Goal: Information Seeking & Learning: Compare options

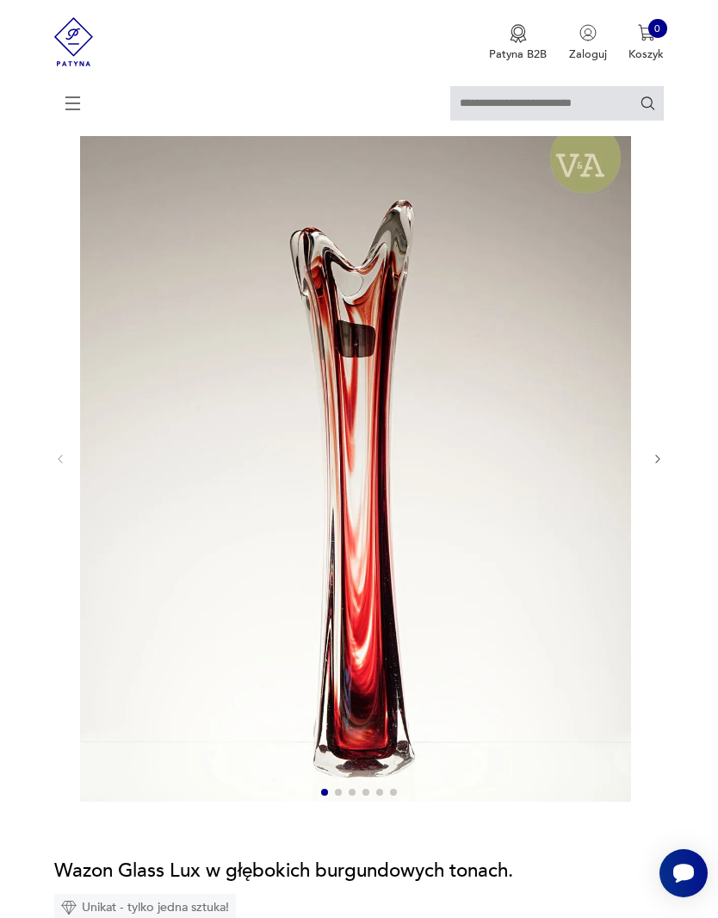
click at [662, 466] on icon "button" at bounding box center [658, 459] width 13 height 13
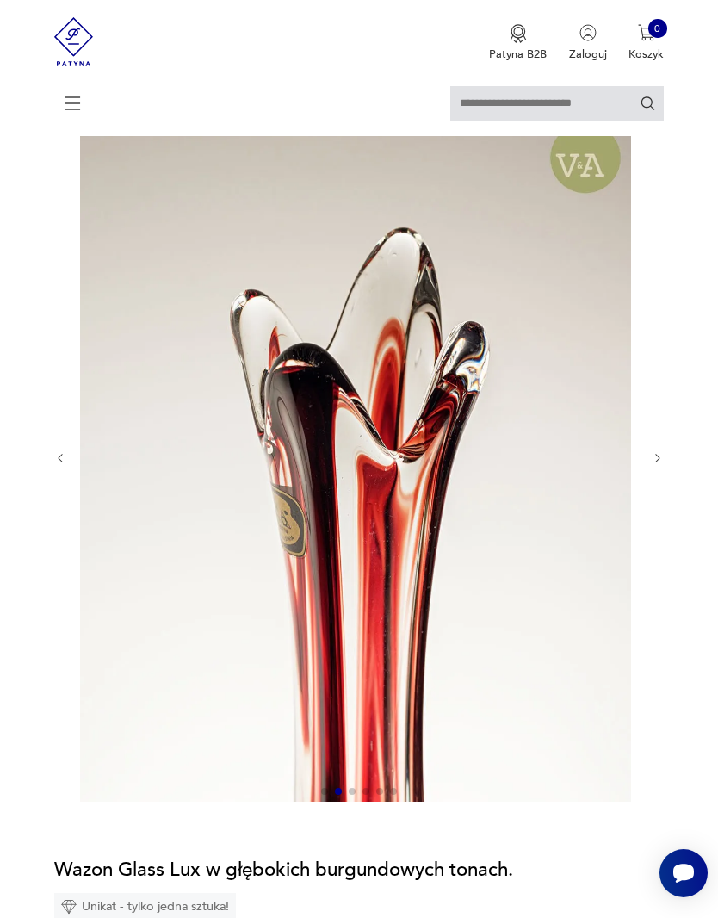
click at [663, 465] on icon "button" at bounding box center [658, 458] width 13 height 13
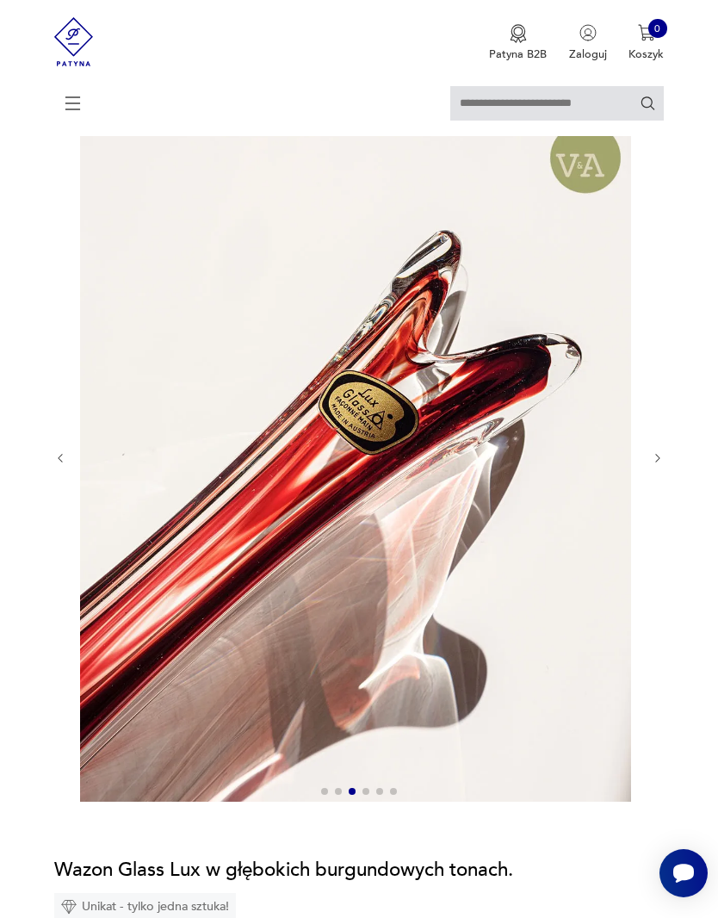
click at [662, 465] on icon "button" at bounding box center [658, 458] width 13 height 13
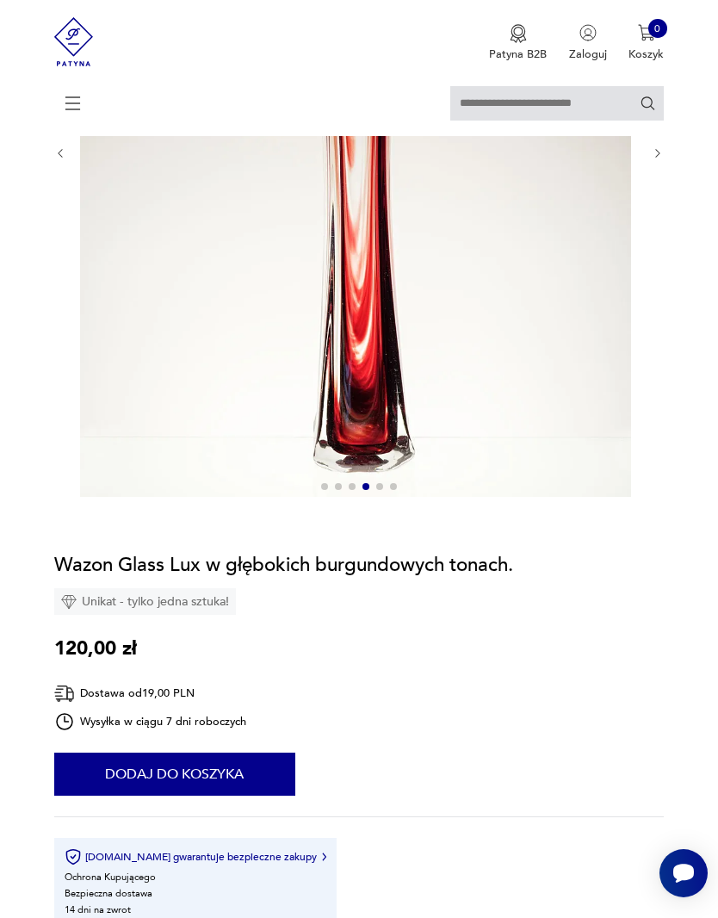
scroll to position [43, 0]
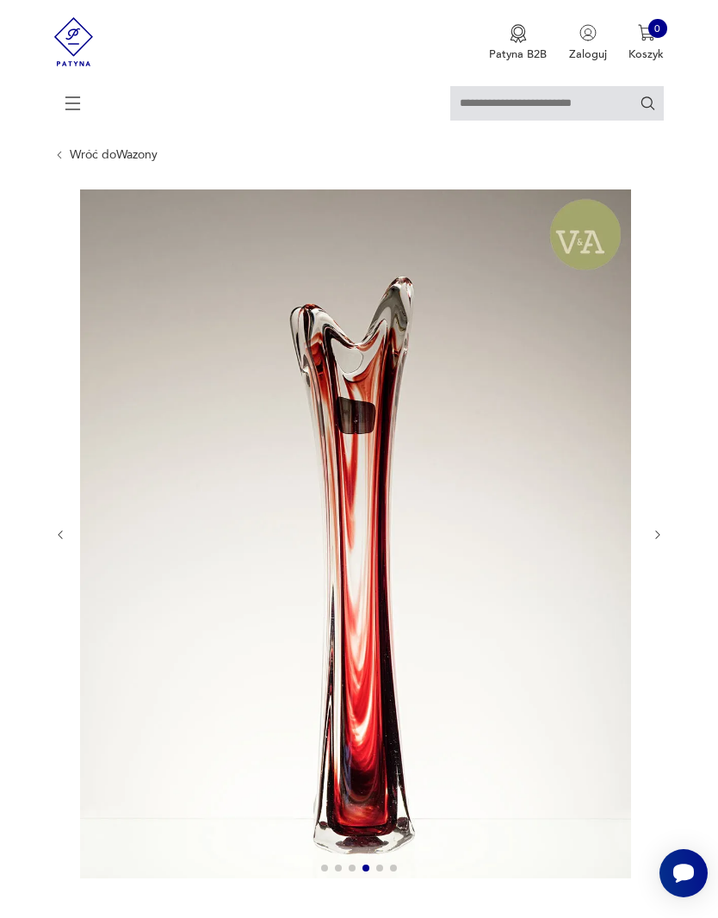
click at [139, 162] on link "Wróć do Wazony" at bounding box center [114, 155] width 88 height 14
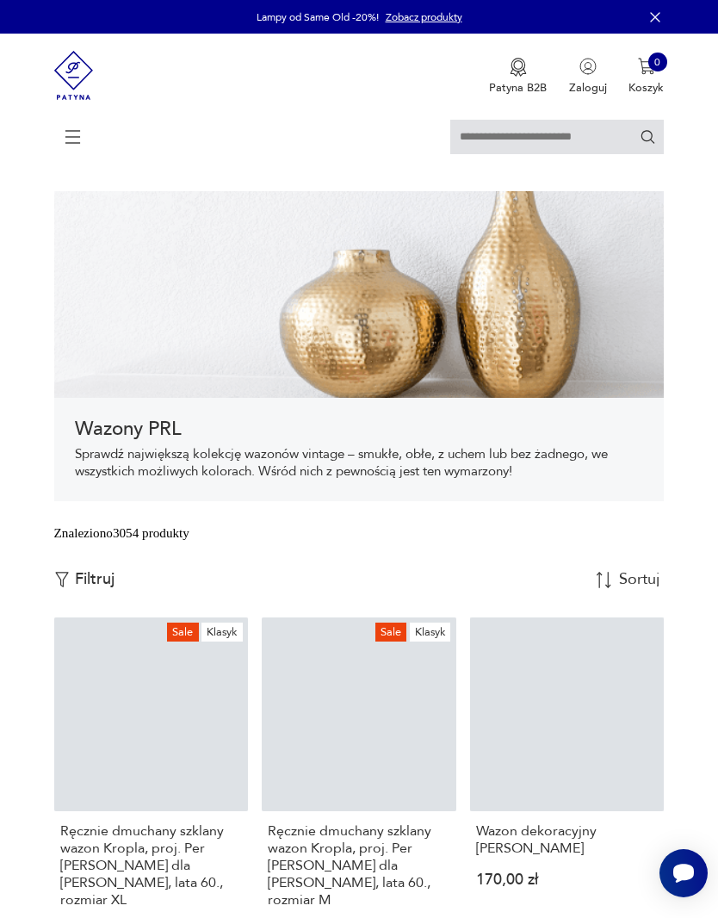
click at [532, 130] on input "text" at bounding box center [557, 137] width 214 height 34
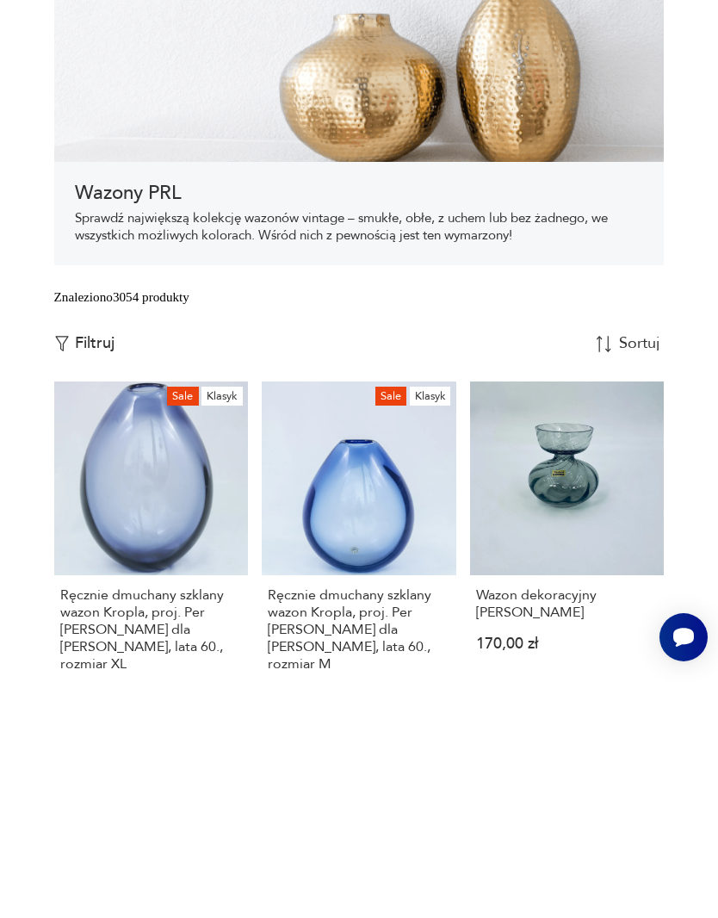
click at [149, 617] on link "Sale Klasyk Ręcznie dmuchany szklany wazon Kropla, proj. Per [PERSON_NAME] dla …" at bounding box center [151, 801] width 195 height 368
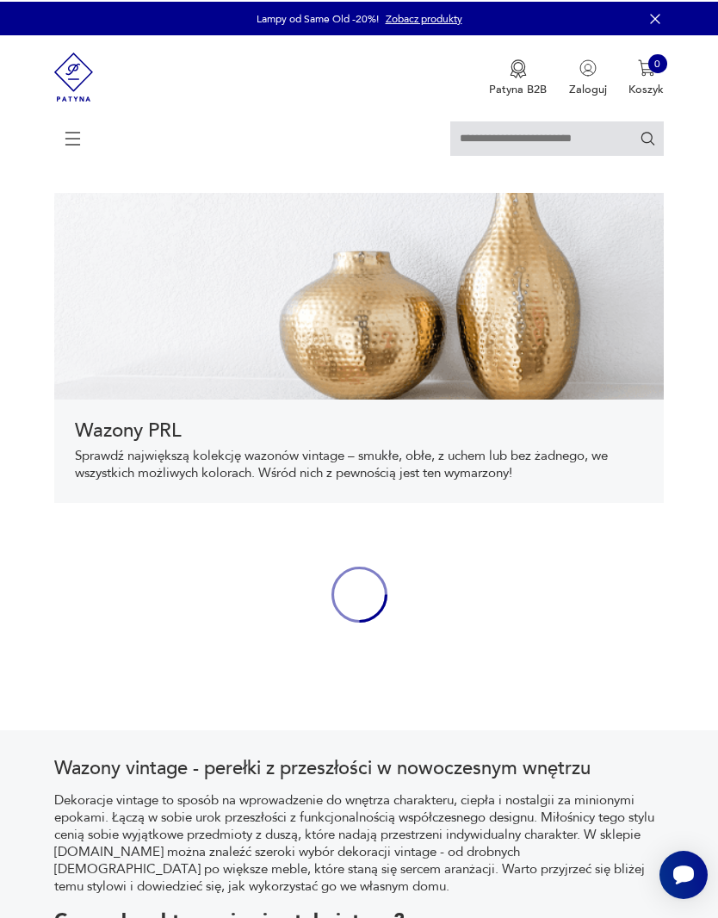
scroll to position [297, 0]
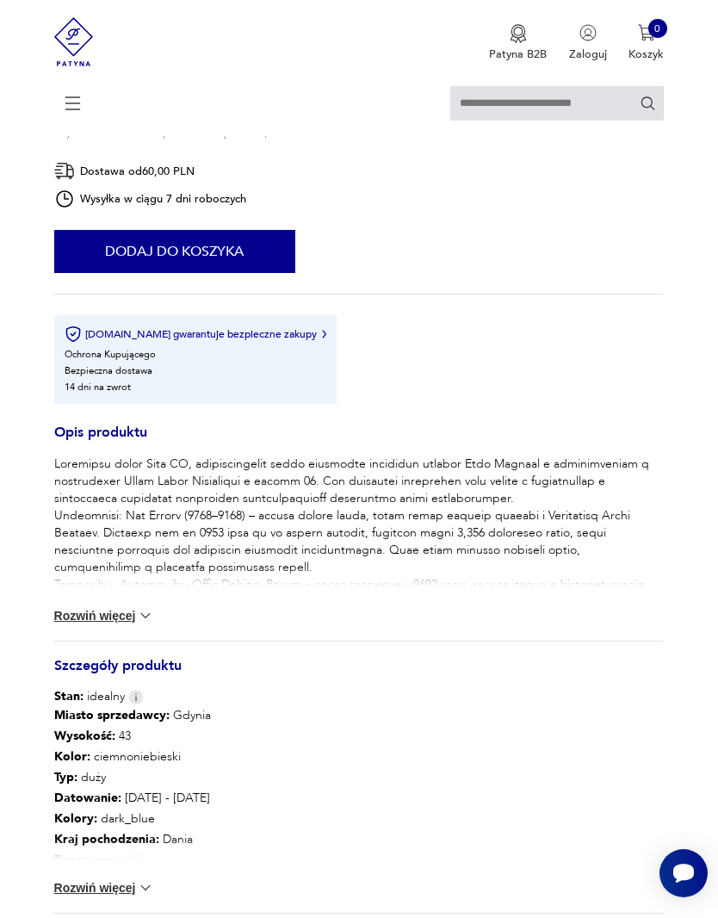
scroll to position [1052, 0]
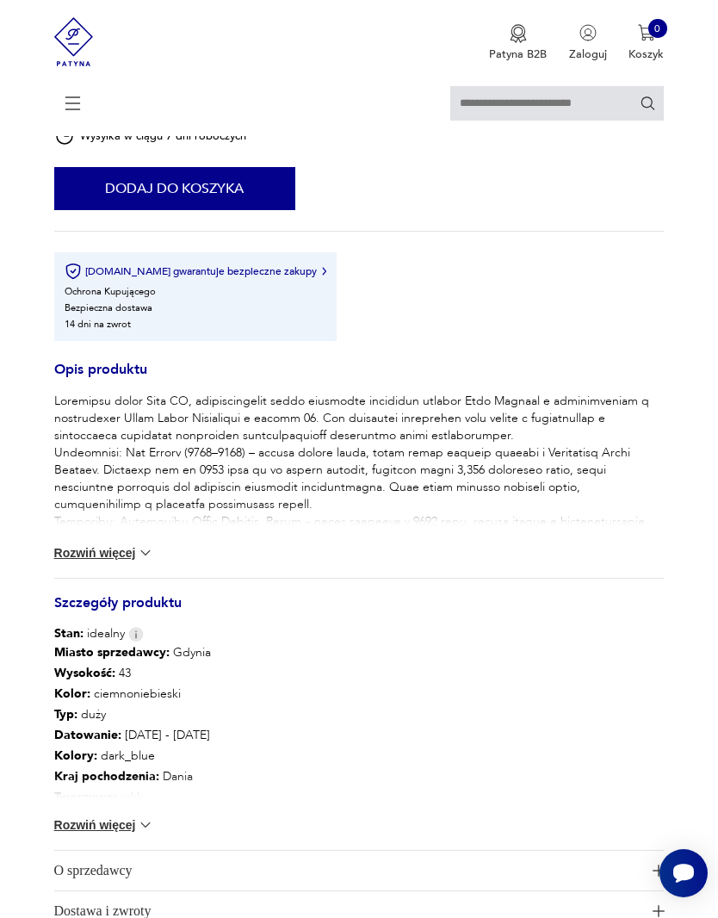
click at [127, 561] on button "Rozwiń więcej" at bounding box center [104, 552] width 100 height 17
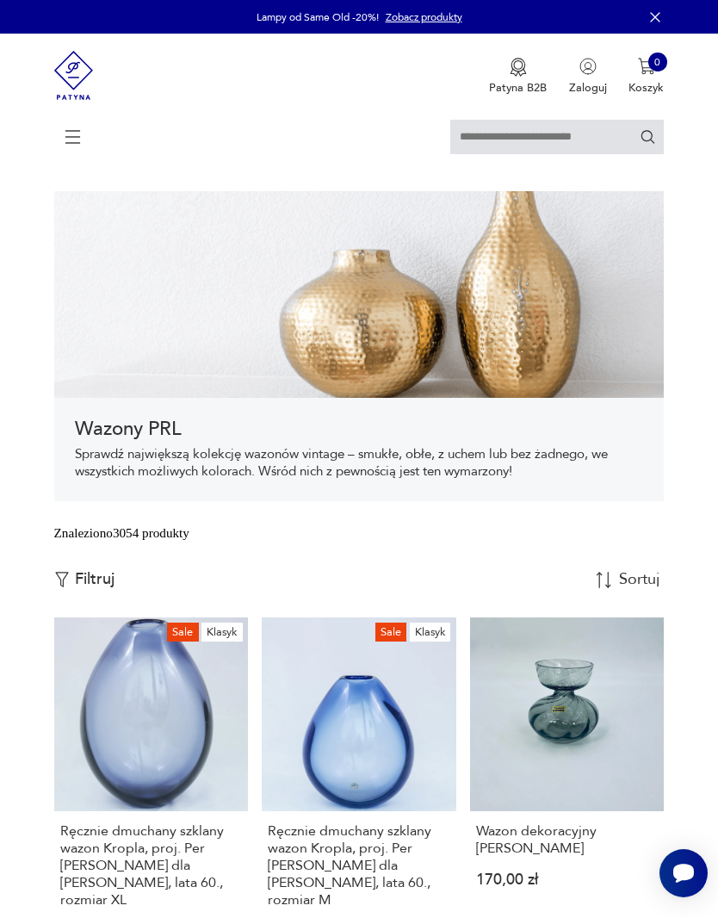
click at [524, 150] on input "text" at bounding box center [557, 137] width 214 height 34
type input "****"
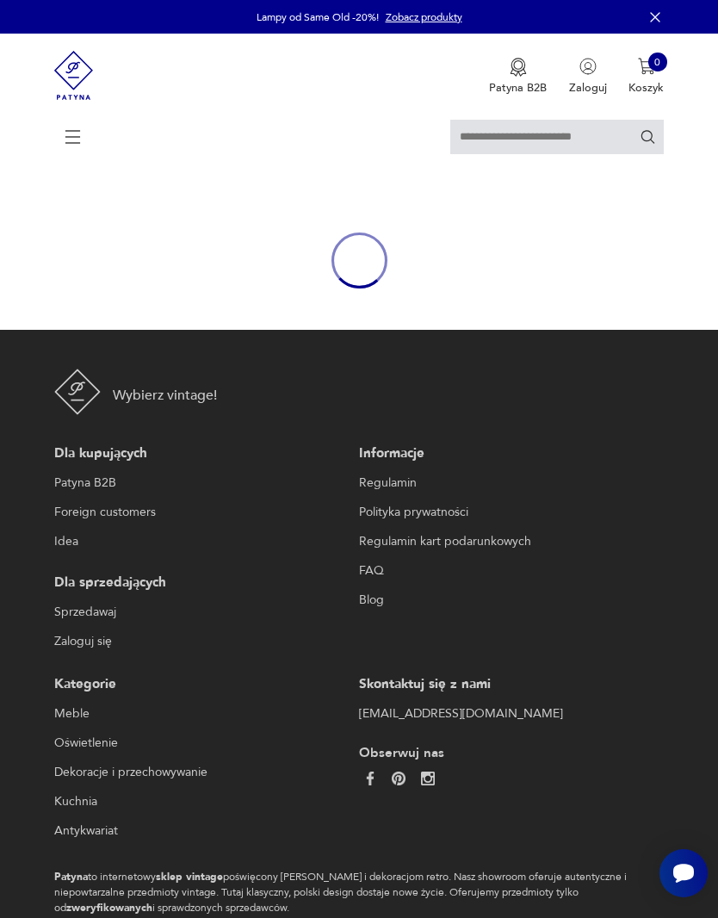
type input "****"
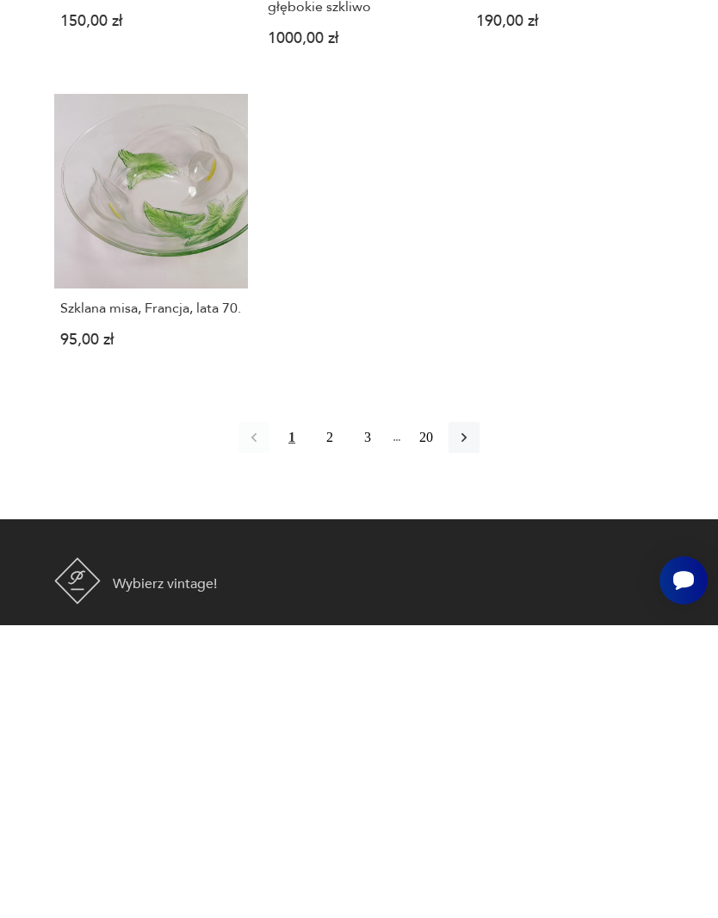
click at [480, 715] on button "button" at bounding box center [464, 730] width 31 height 31
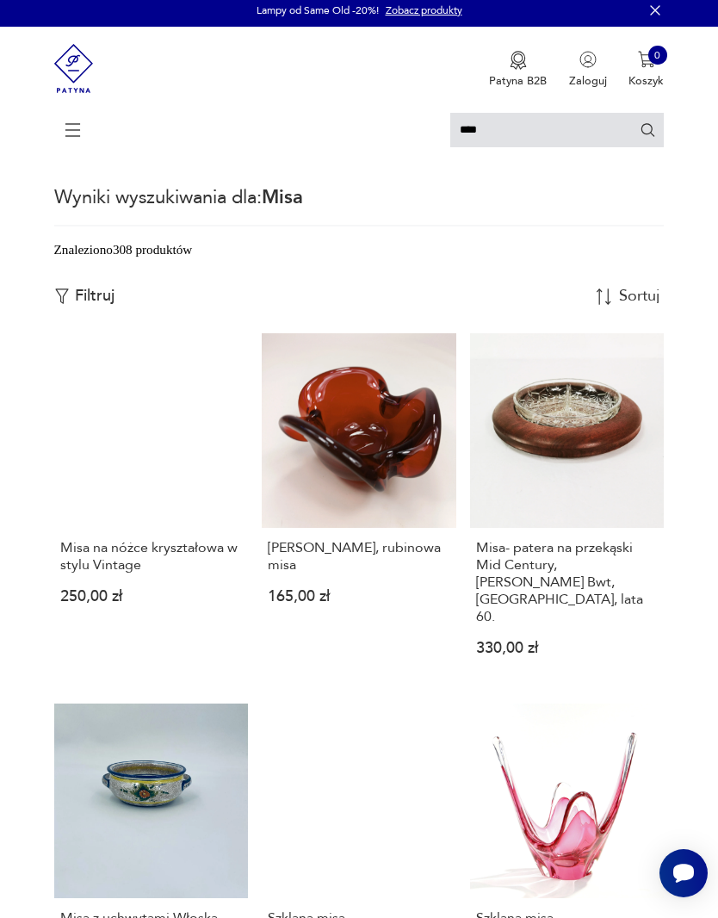
scroll to position [3, 0]
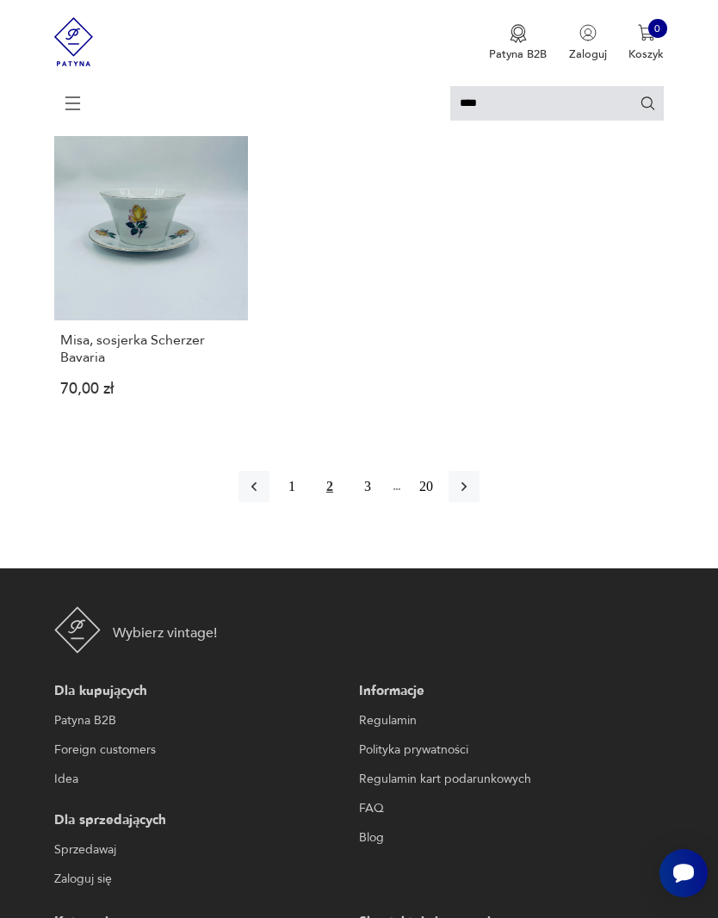
click at [480, 502] on button "button" at bounding box center [464, 486] width 31 height 31
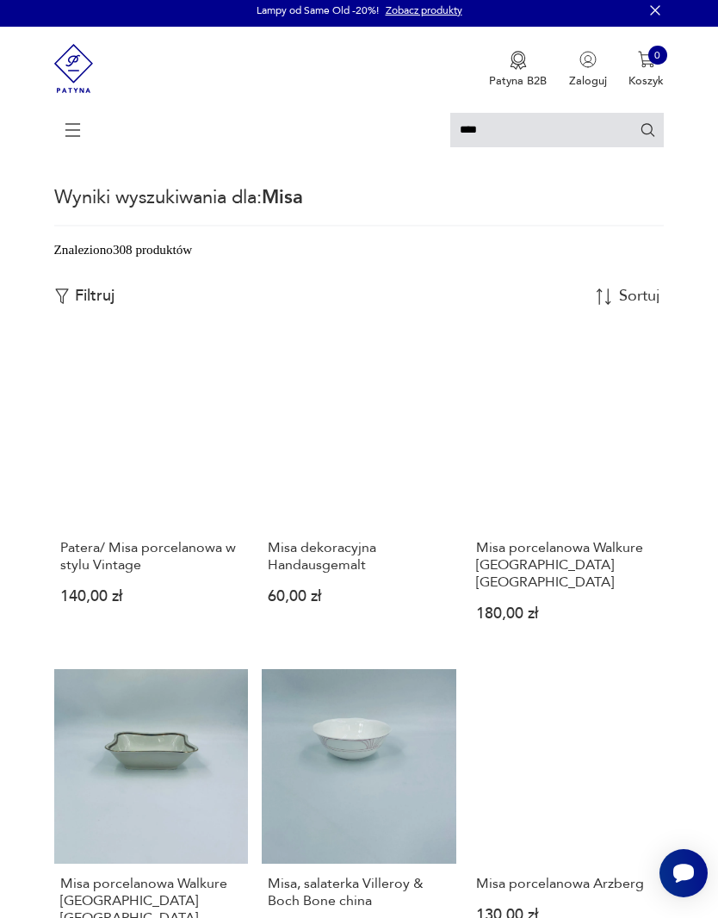
scroll to position [3, 0]
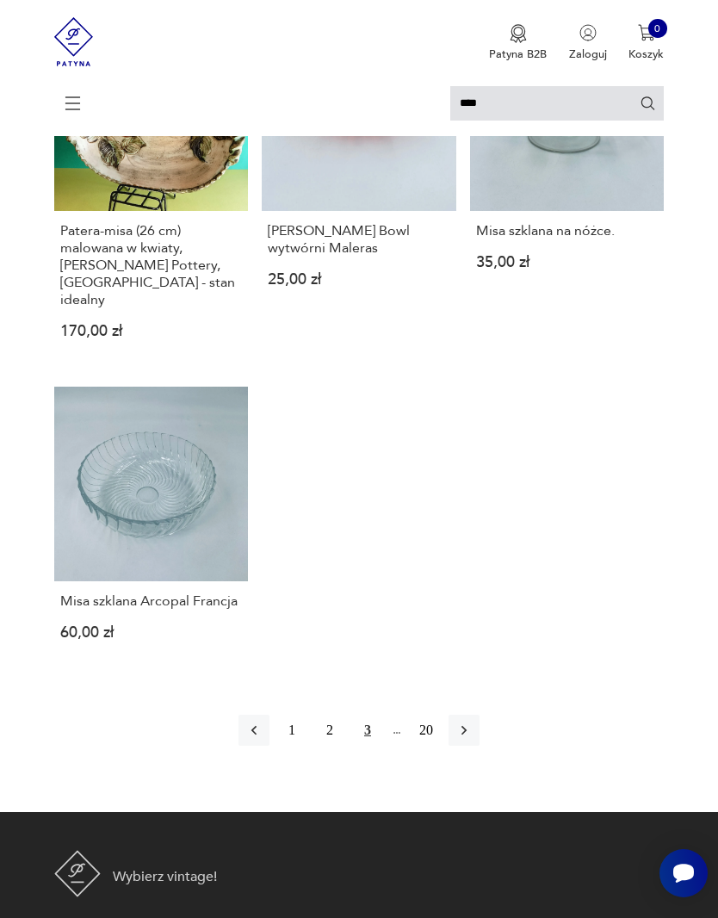
click at [480, 746] on button "button" at bounding box center [464, 730] width 31 height 31
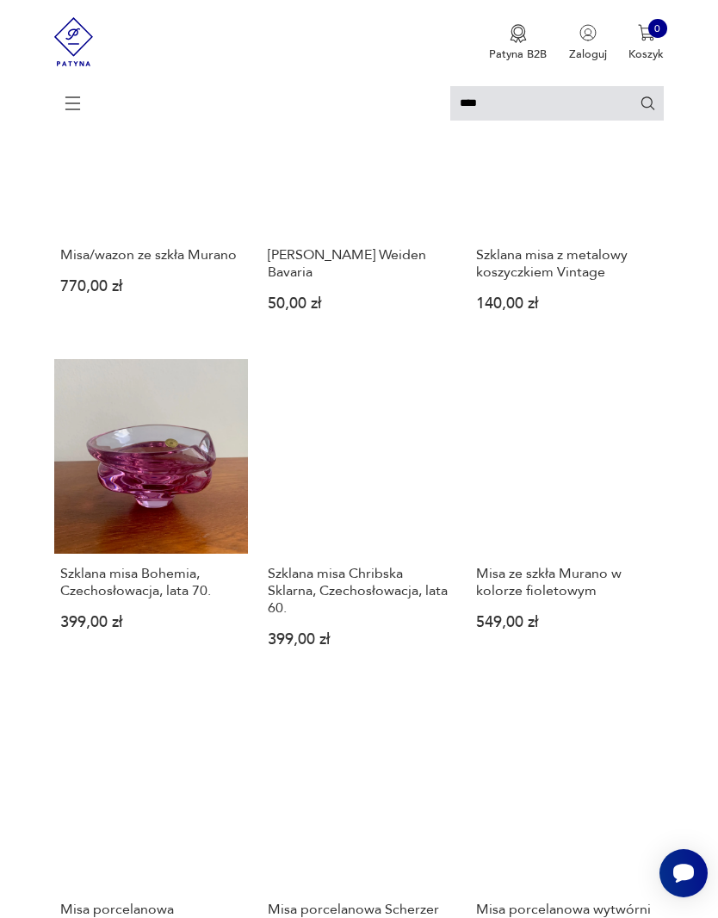
scroll to position [3, 0]
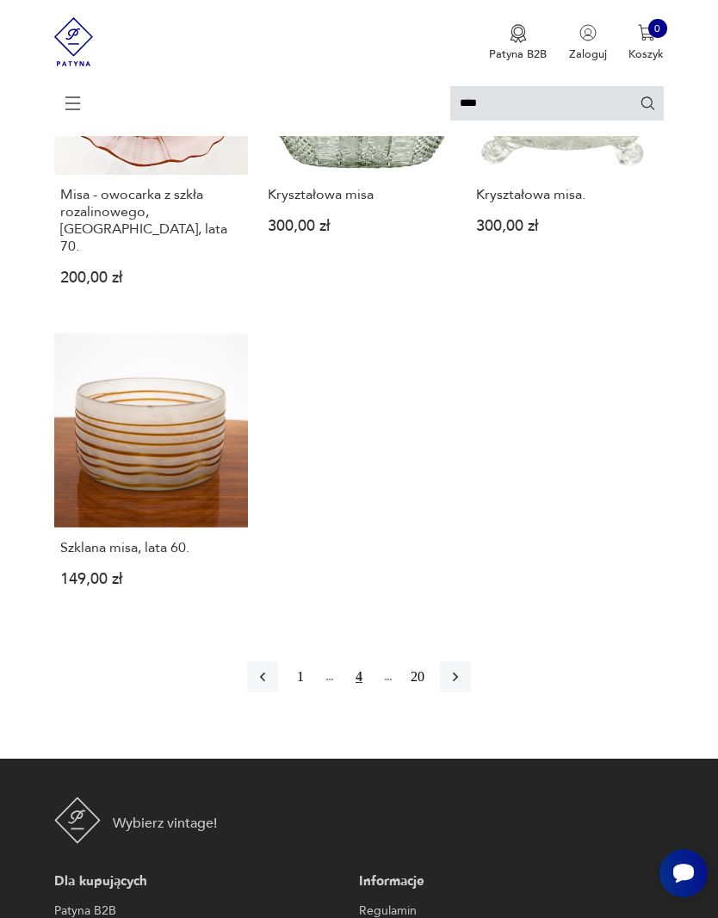
click at [464, 685] on icon "button" at bounding box center [455, 676] width 17 height 17
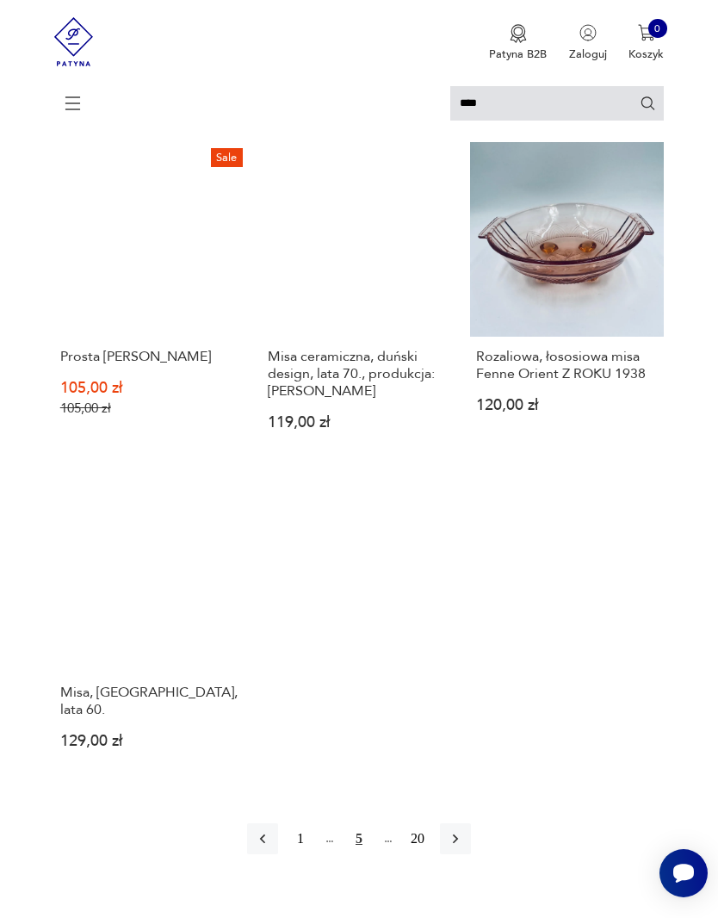
scroll to position [1588, 0]
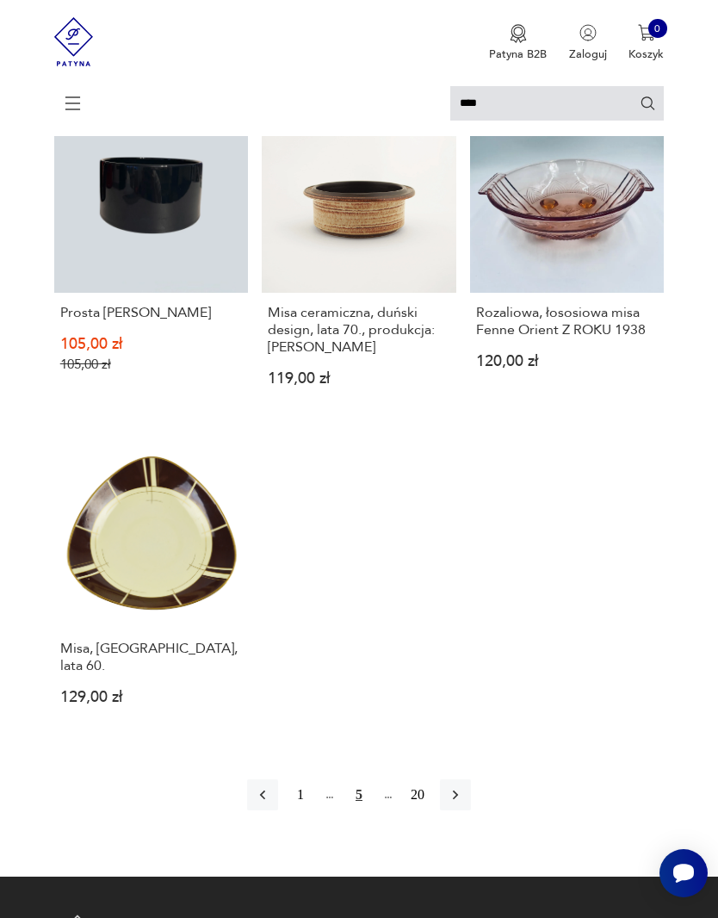
click at [458, 800] on icon "button" at bounding box center [455, 794] width 5 height 9
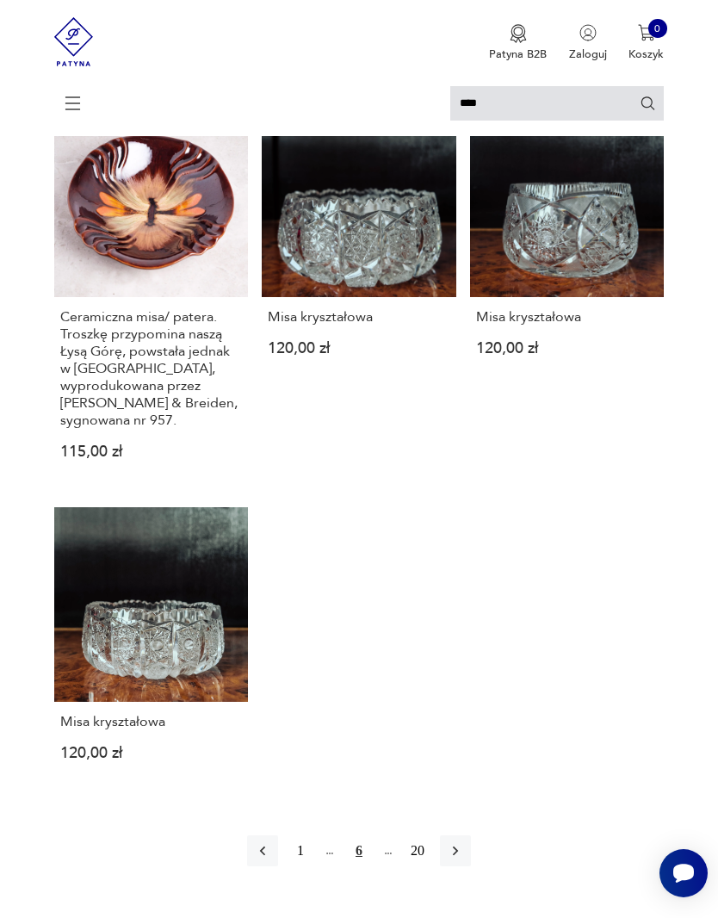
scroll to position [1623, 0]
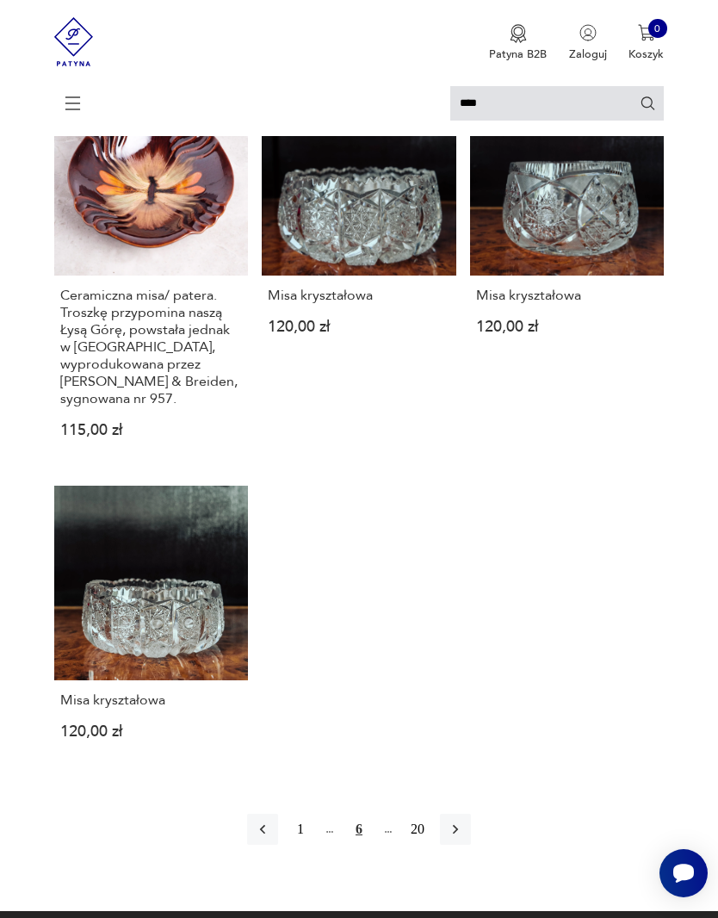
click at [471, 845] on button "button" at bounding box center [455, 829] width 31 height 31
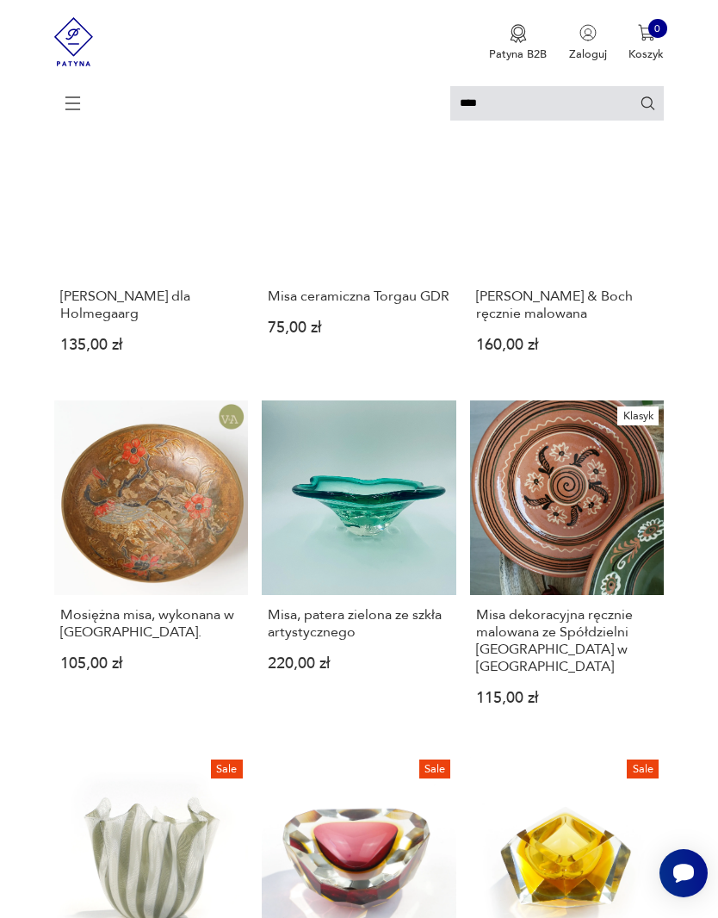
scroll to position [3, 0]
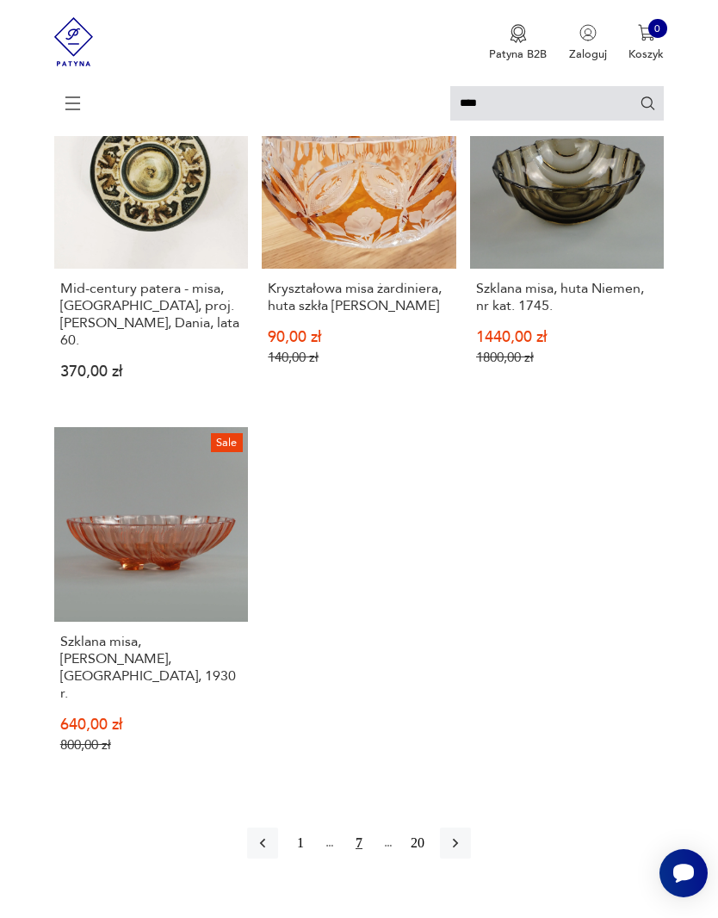
click at [464, 851] on icon "button" at bounding box center [455, 842] width 17 height 17
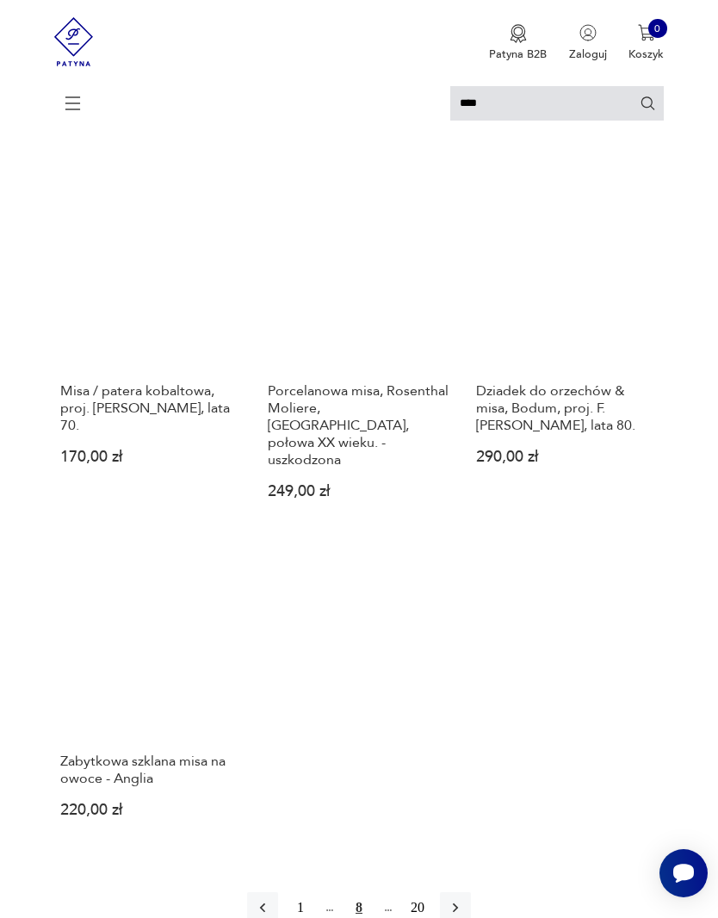
scroll to position [1631, 0]
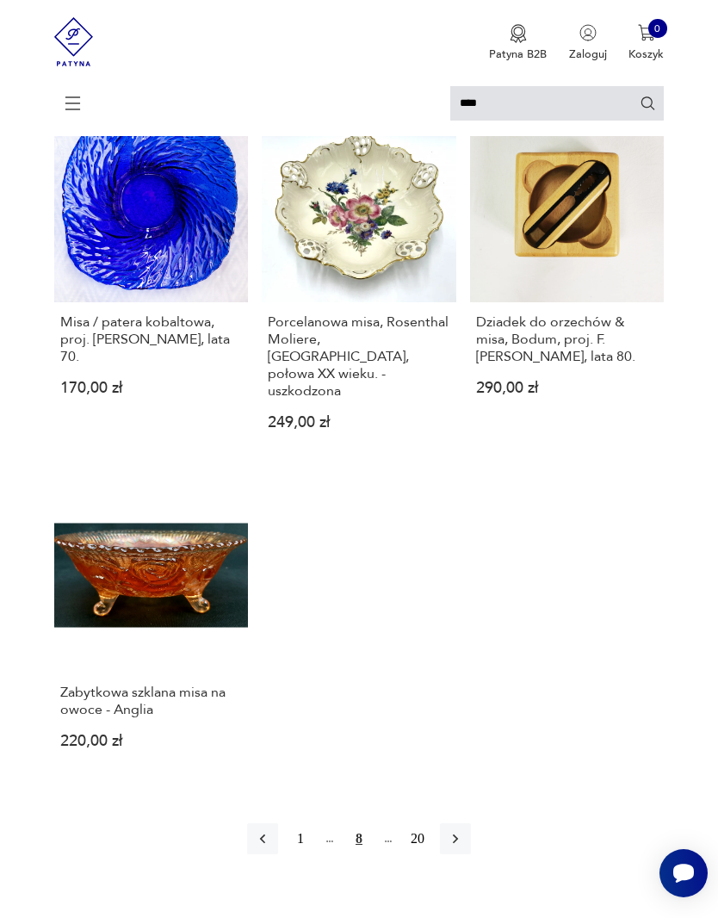
click at [458, 844] on icon "button" at bounding box center [455, 838] width 5 height 9
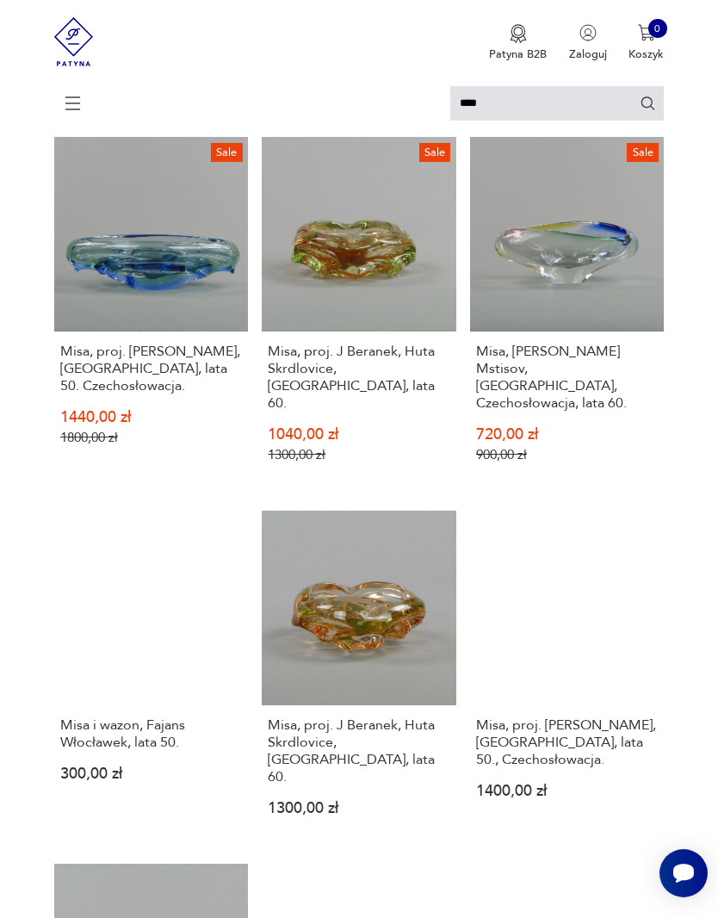
scroll to position [3, 0]
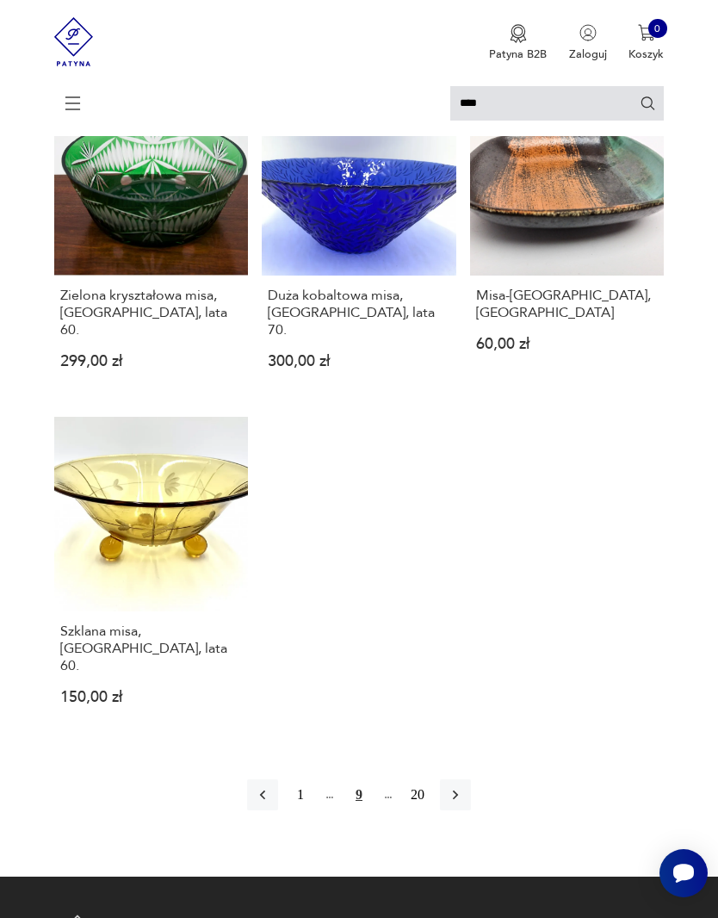
click at [464, 787] on icon "button" at bounding box center [455, 794] width 17 height 17
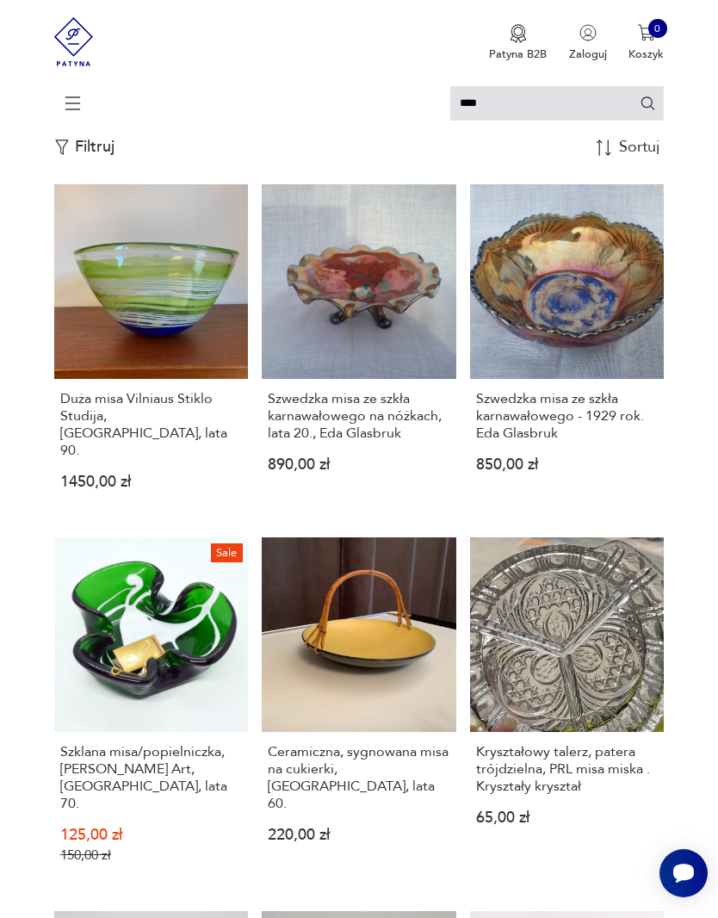
scroll to position [3, 0]
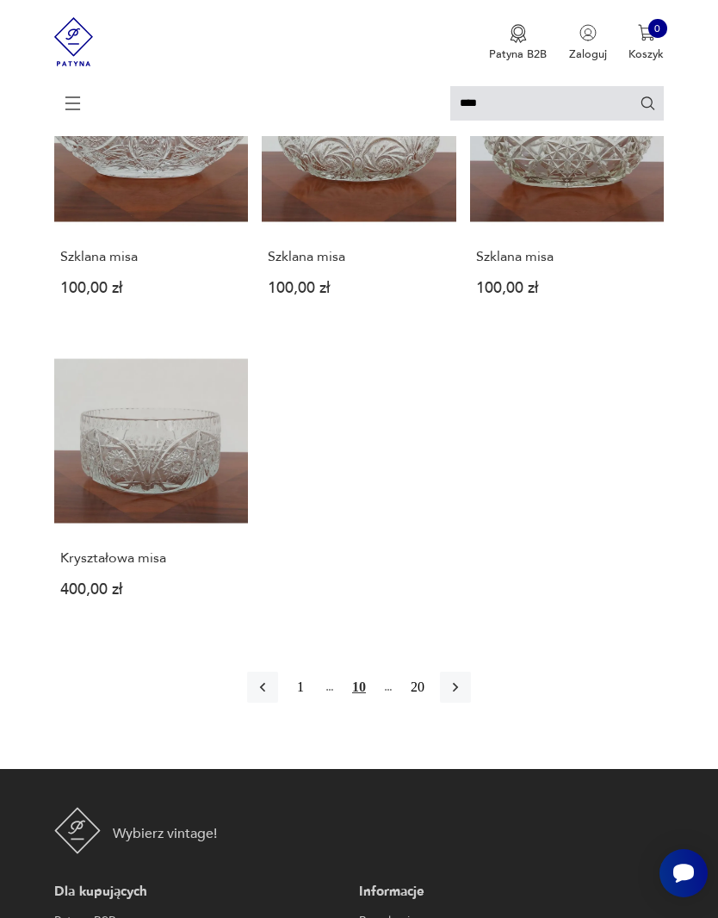
click at [450, 703] on button "button" at bounding box center [455, 687] width 31 height 31
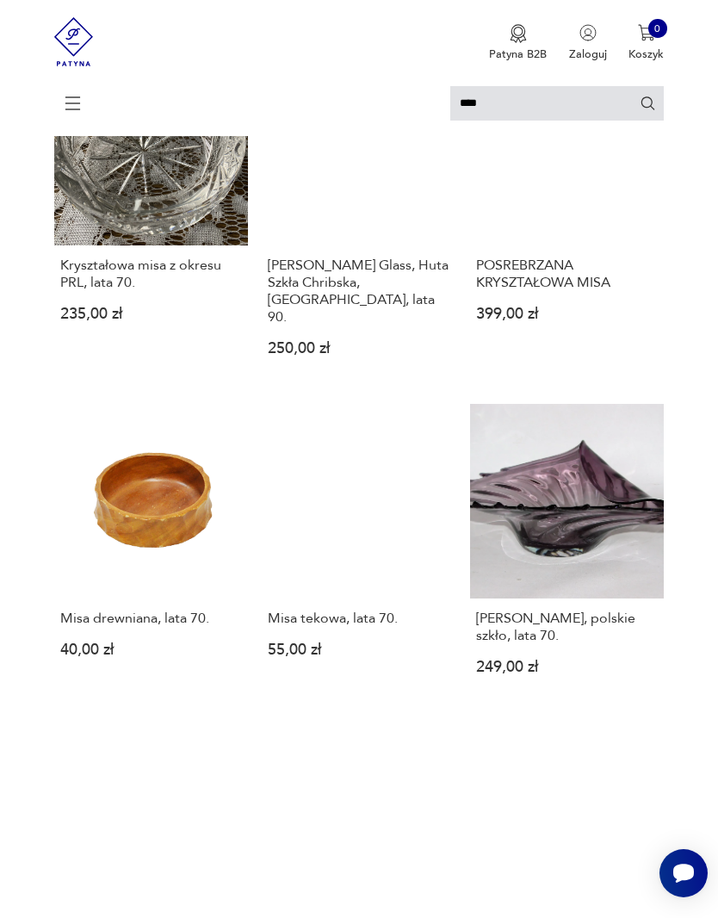
scroll to position [3, 0]
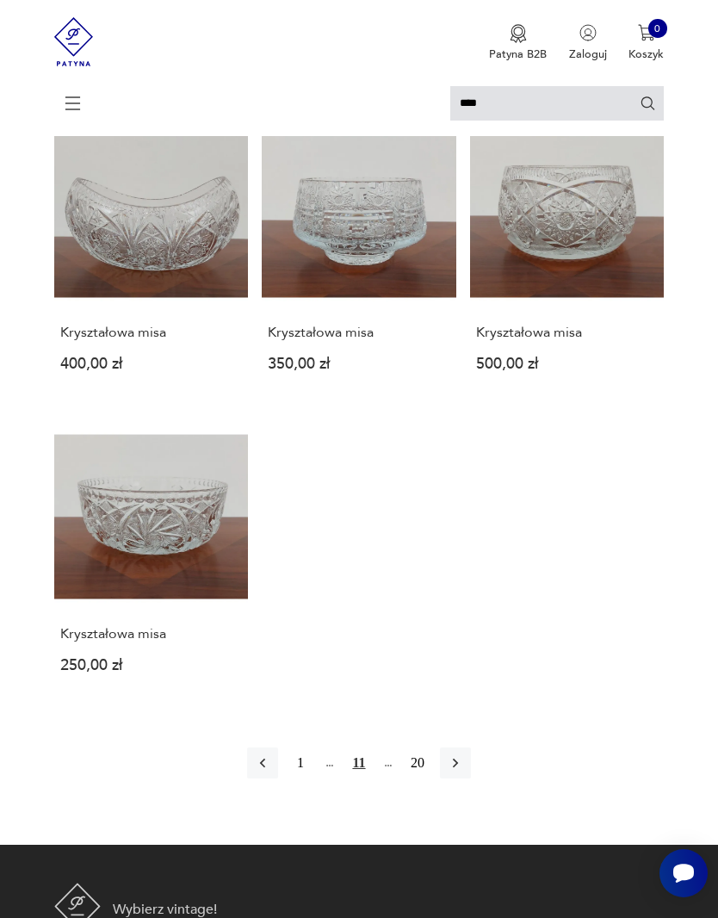
click at [471, 778] on button "button" at bounding box center [455, 762] width 31 height 31
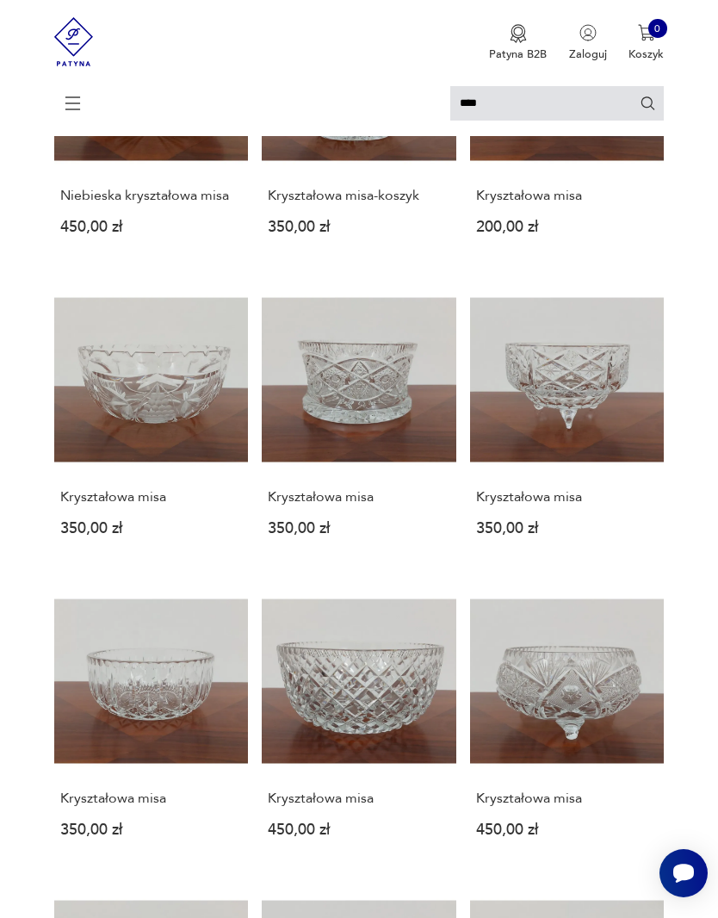
scroll to position [3, 0]
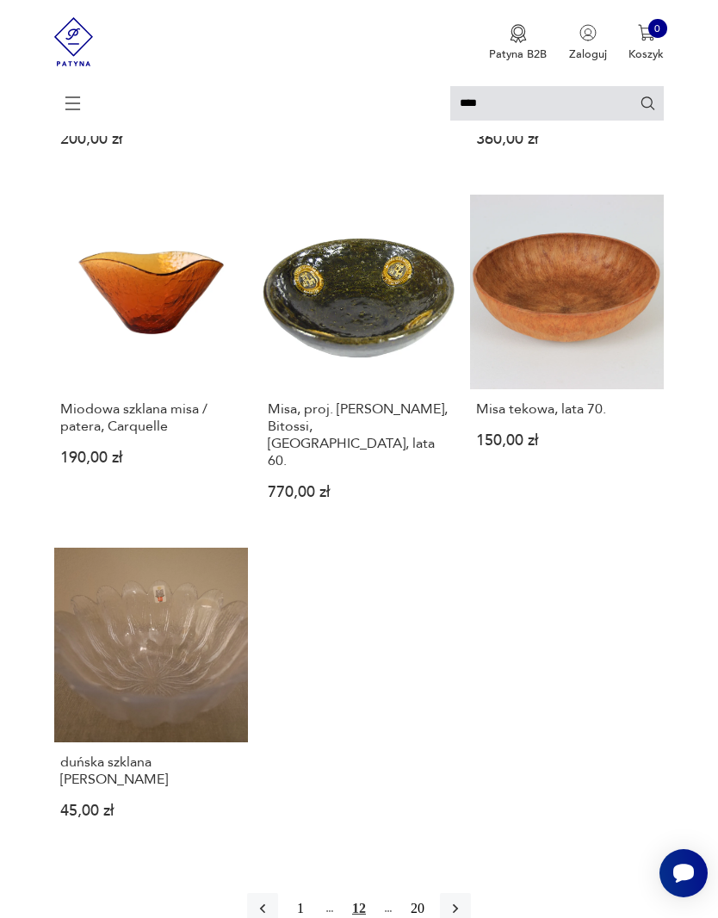
click at [471, 917] on button "button" at bounding box center [455, 908] width 31 height 31
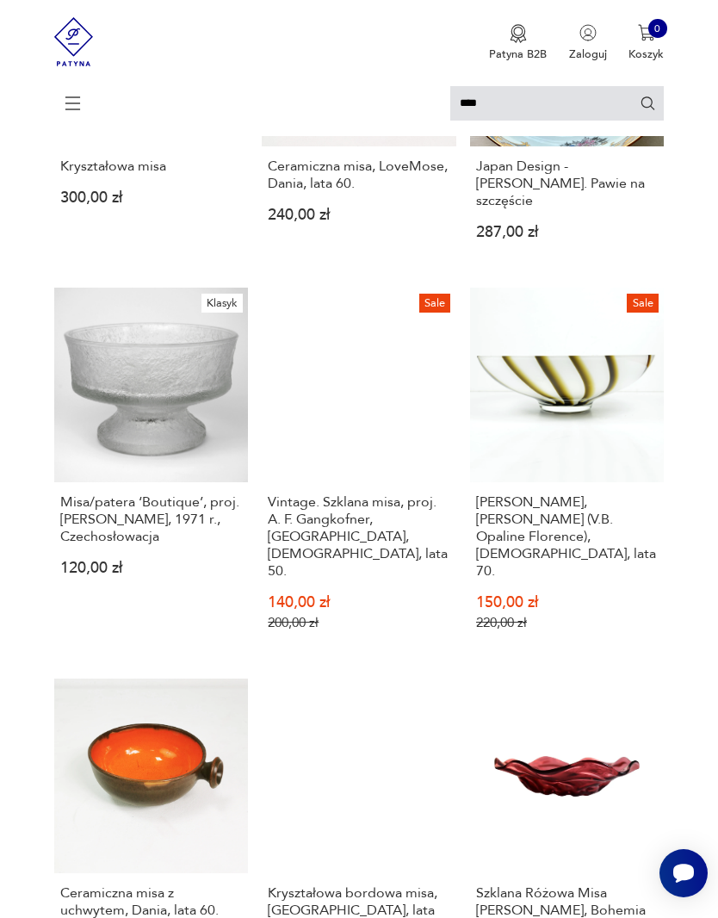
scroll to position [3, 0]
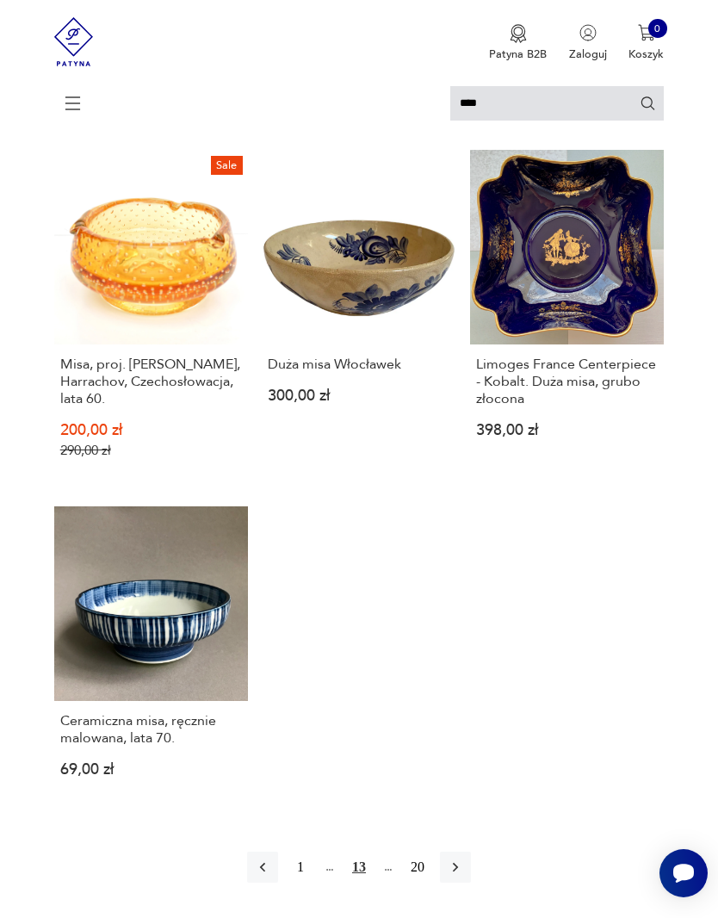
click at [464, 875] on icon "button" at bounding box center [455, 866] width 17 height 17
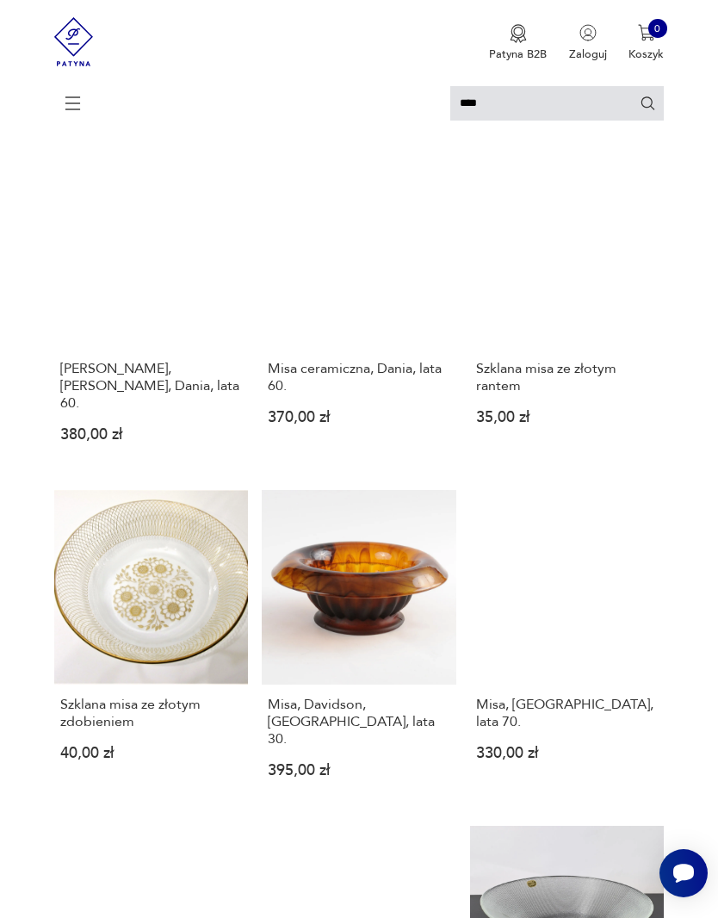
scroll to position [3, 0]
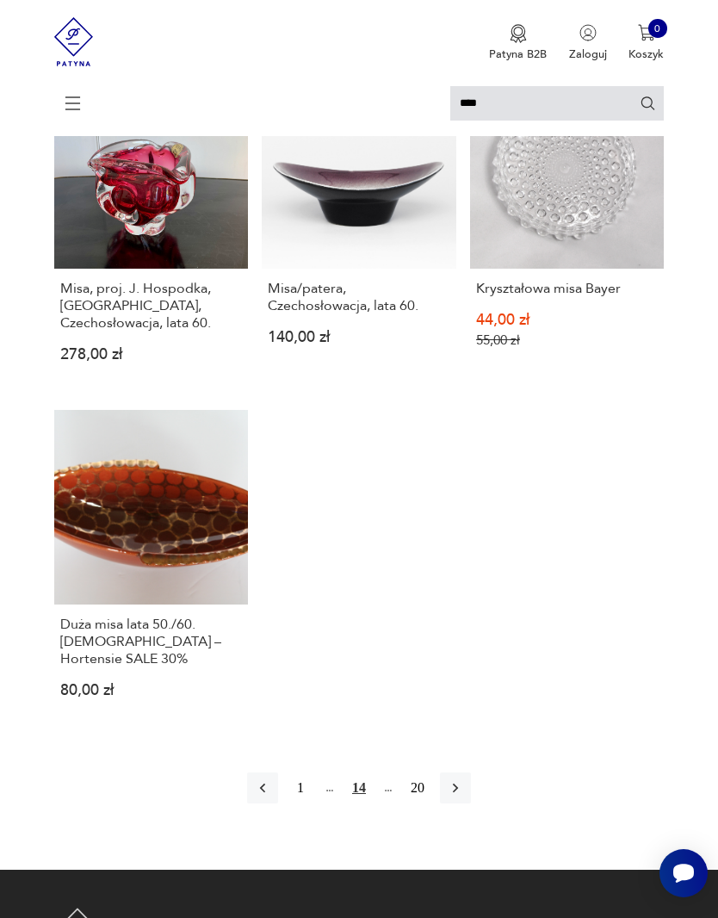
click at [464, 796] on icon "button" at bounding box center [455, 787] width 17 height 17
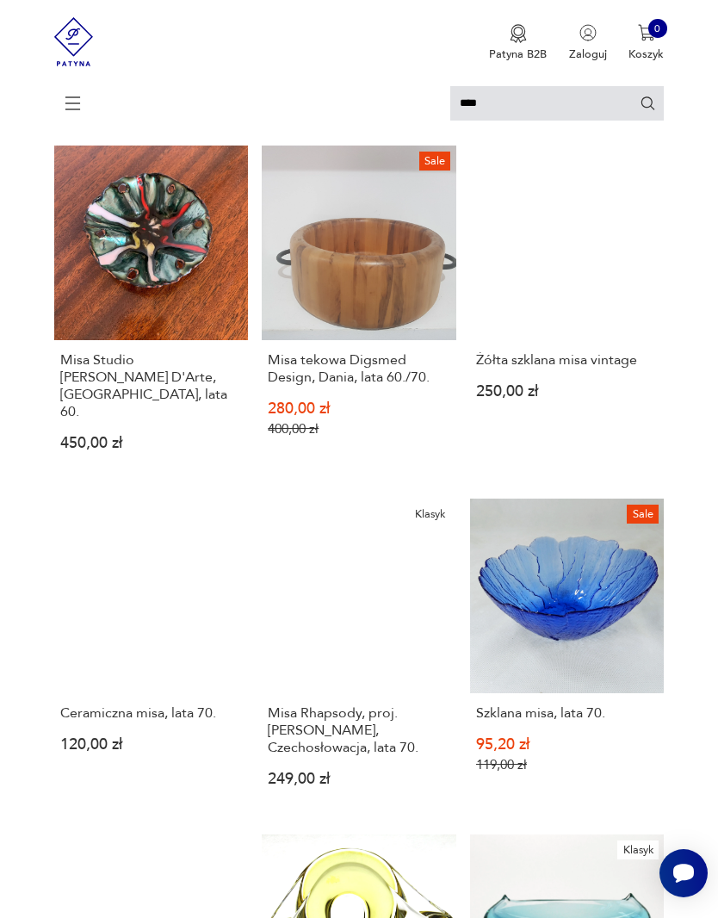
scroll to position [3, 0]
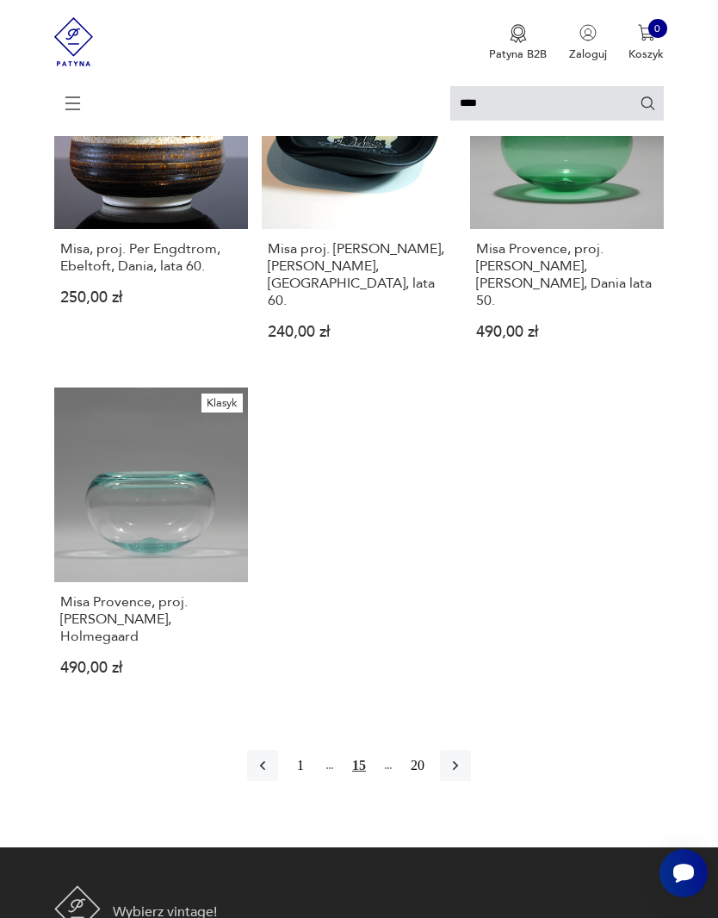
click at [464, 774] on icon "button" at bounding box center [455, 765] width 17 height 17
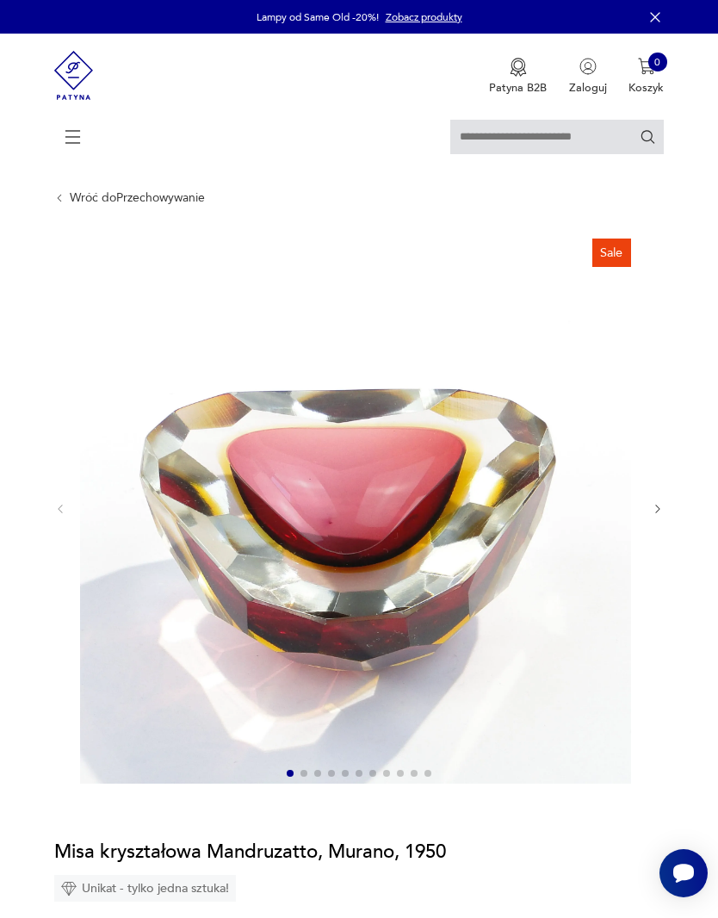
click at [500, 542] on img at bounding box center [355, 507] width 551 height 551
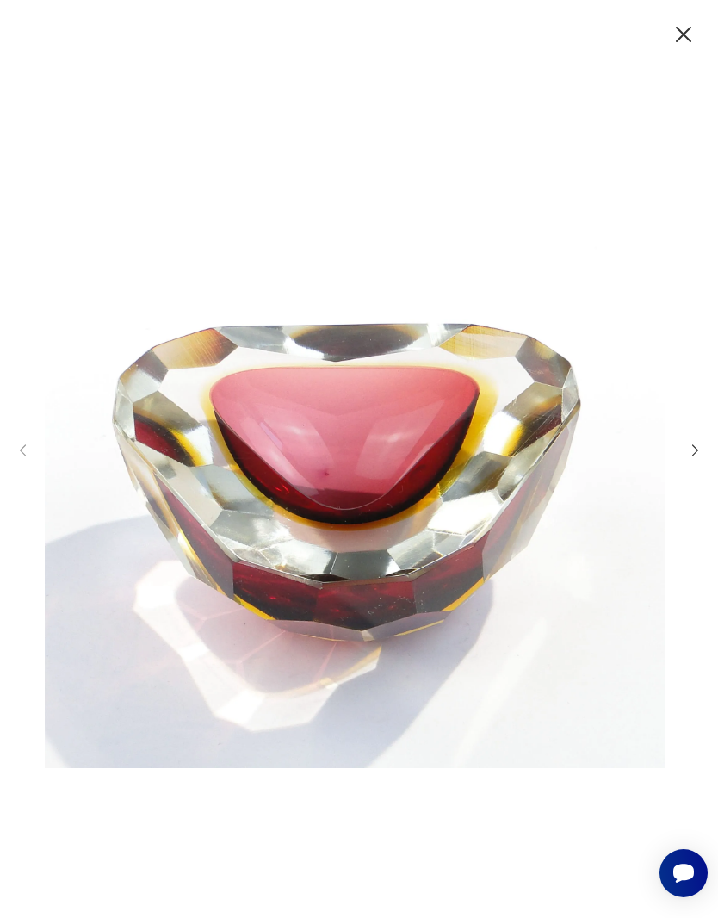
click at [693, 456] on icon "button" at bounding box center [695, 450] width 6 height 11
click at [681, 481] on div at bounding box center [359, 458] width 689 height 737
click at [696, 456] on icon "button" at bounding box center [695, 450] width 6 height 11
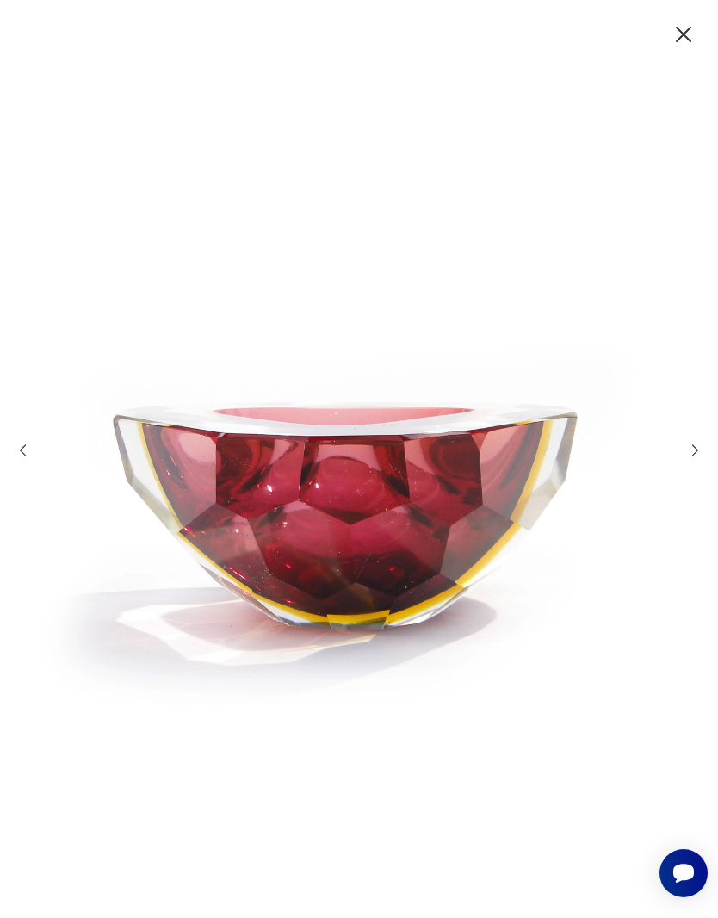
click at [690, 459] on icon "button" at bounding box center [695, 451] width 16 height 16
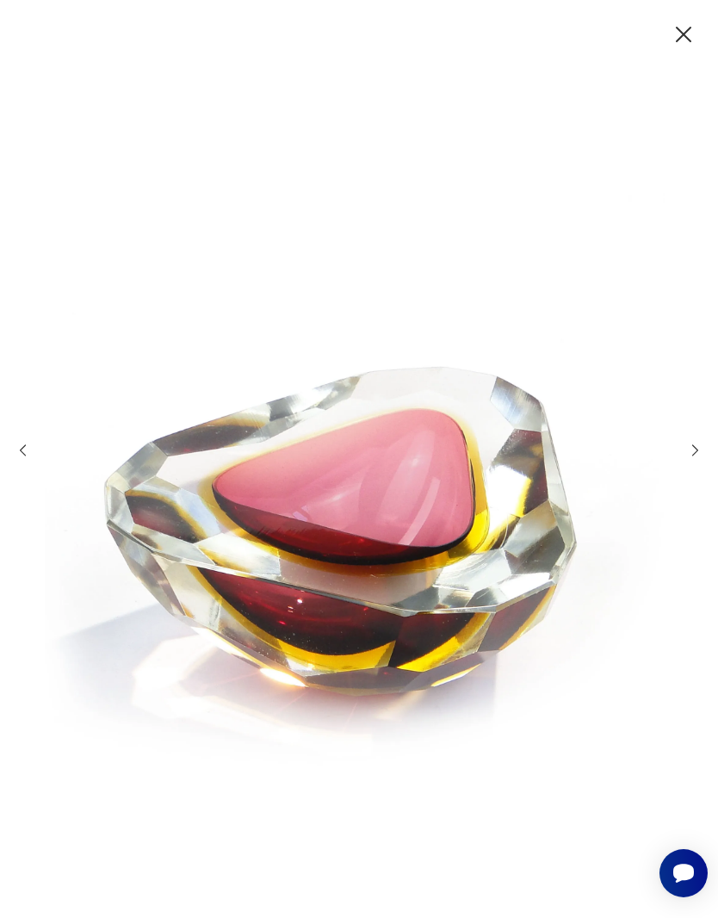
click at [695, 459] on icon "button" at bounding box center [695, 451] width 16 height 16
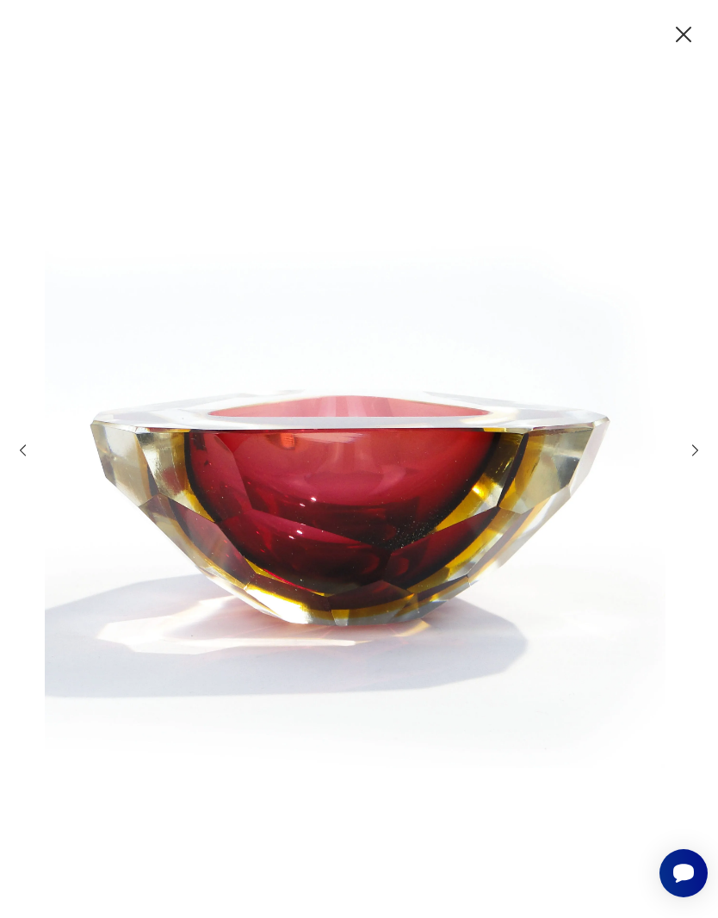
click at [687, 459] on icon "button" at bounding box center [695, 451] width 16 height 16
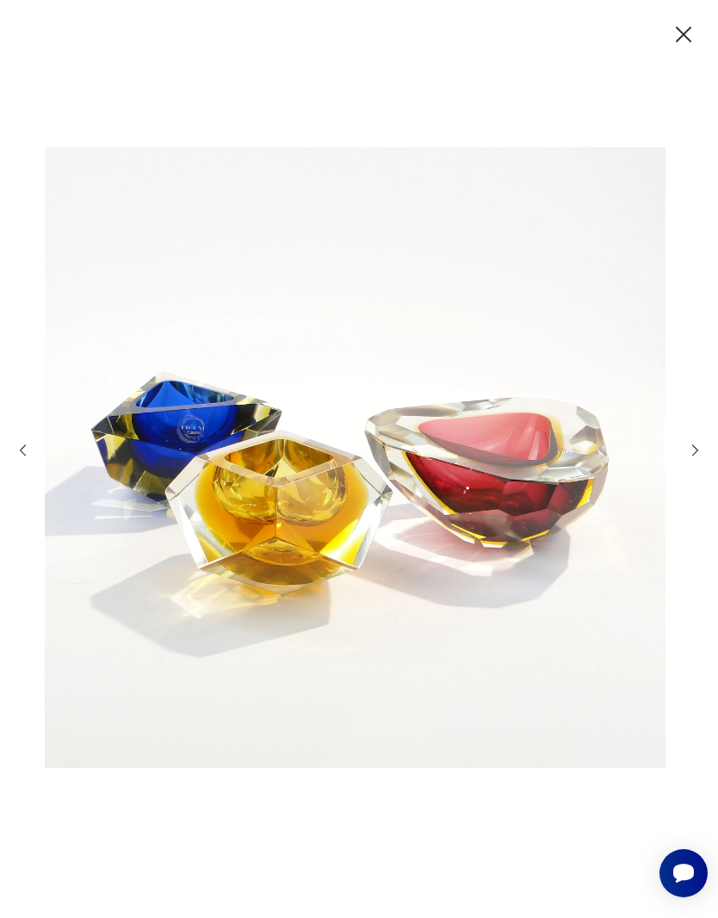
click at [682, 38] on icon "button" at bounding box center [684, 35] width 28 height 28
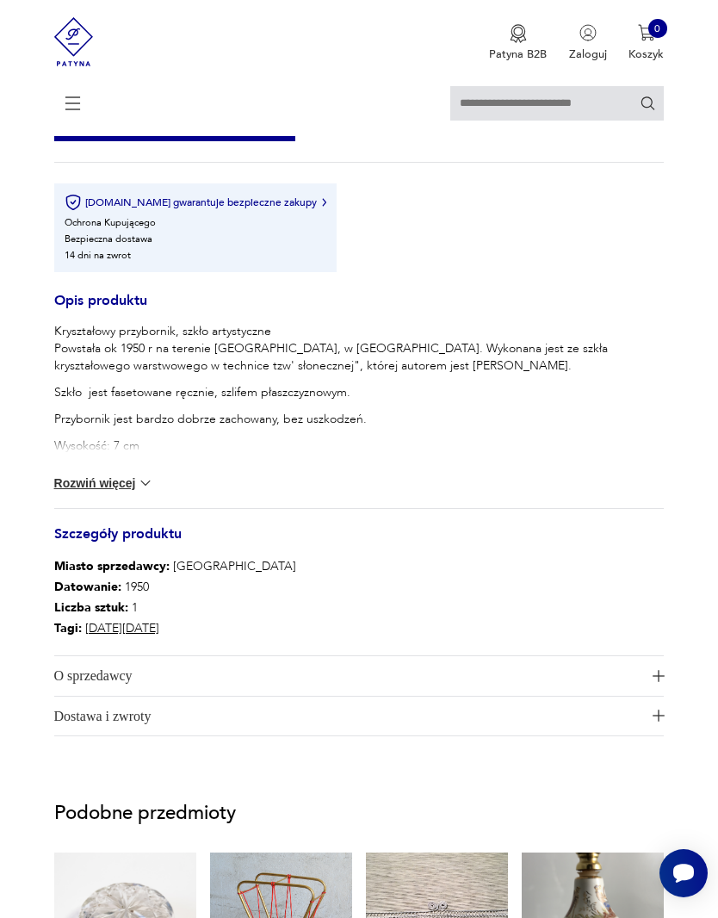
scroll to position [963, 0]
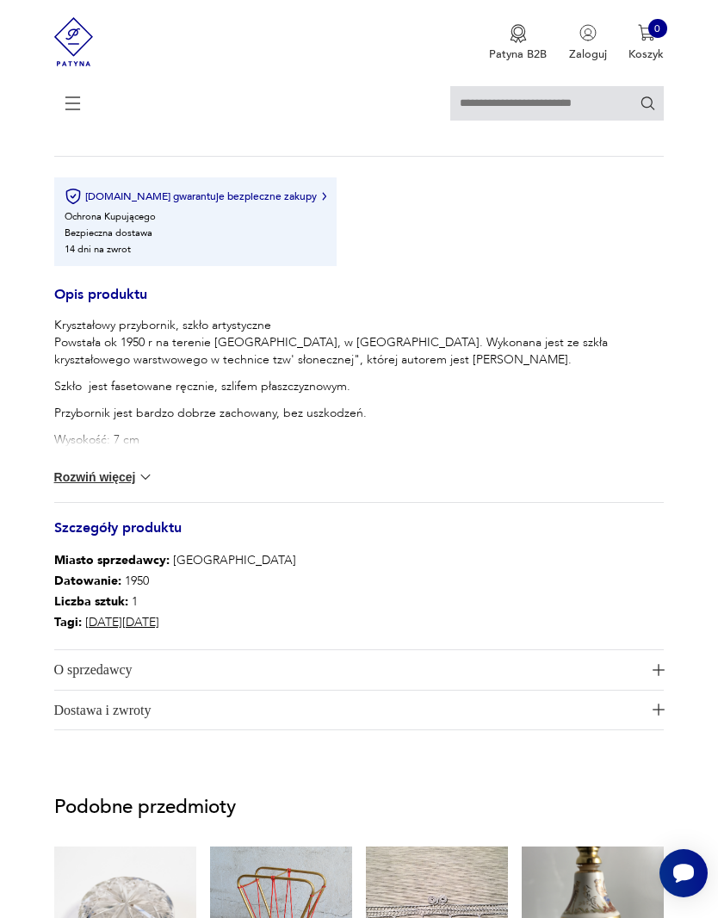
click at [122, 486] on button "Rozwiń więcej" at bounding box center [104, 476] width 100 height 17
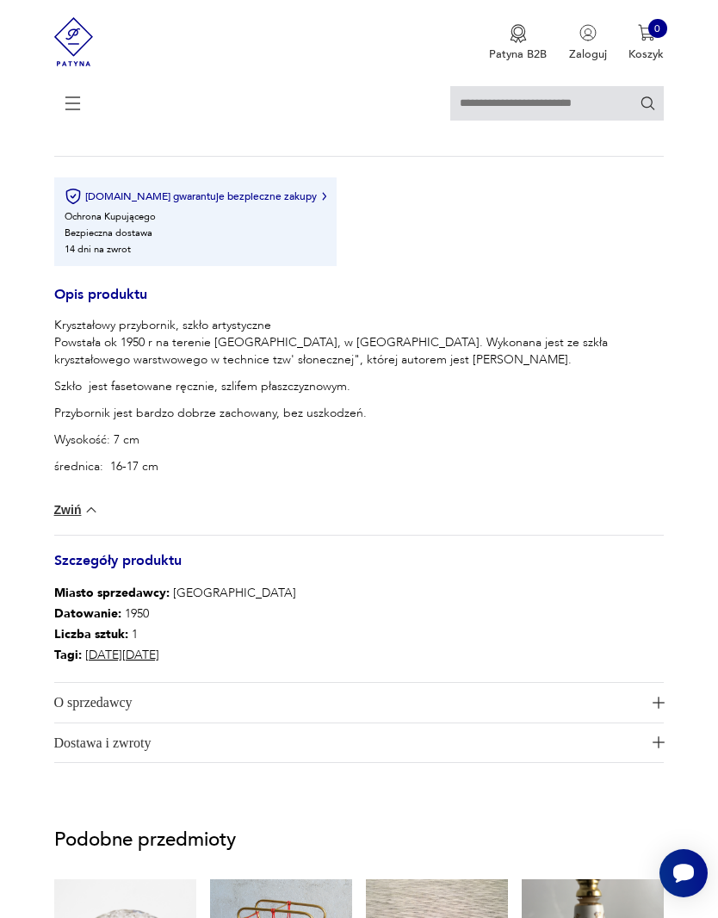
click at [73, 113] on icon at bounding box center [73, 103] width 60 height 60
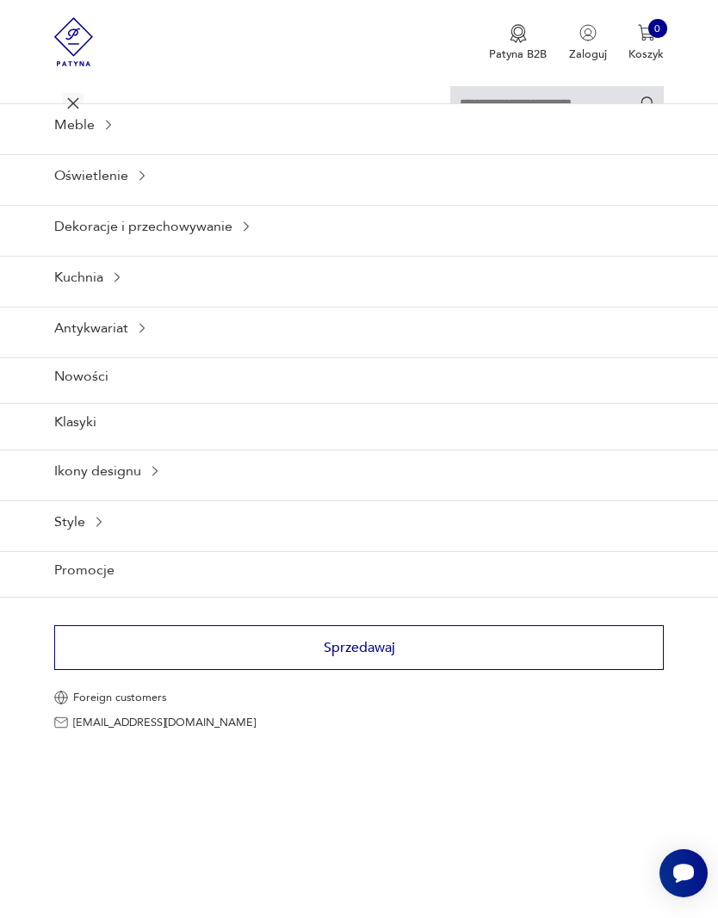
click at [461, 86] on input "text" at bounding box center [557, 103] width 214 height 34
type input "*****"
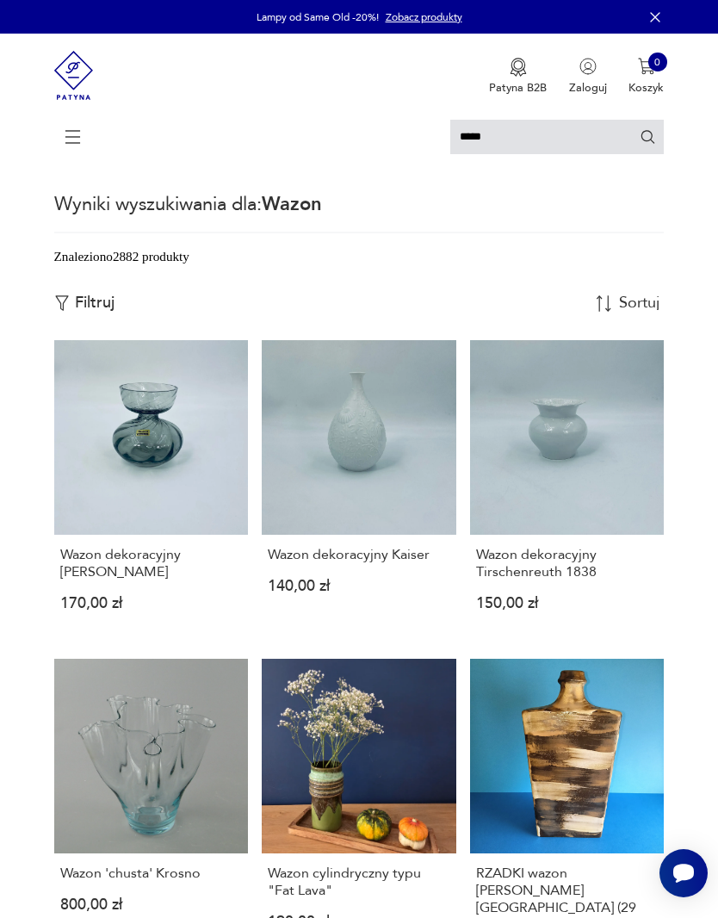
click at [78, 313] on p "Filtruj" at bounding box center [95, 303] width 40 height 19
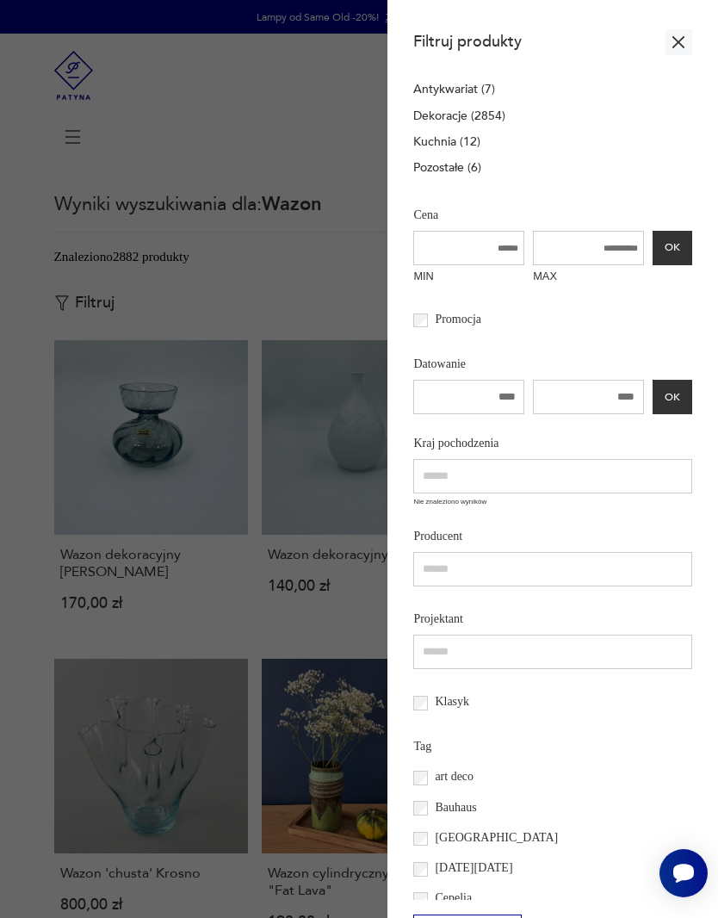
click at [460, 414] on input "number" at bounding box center [468, 397] width 111 height 34
type input "****"
click at [611, 414] on input "number" at bounding box center [588, 397] width 111 height 34
type input "****"
click at [665, 414] on button "OK" at bounding box center [673, 397] width 40 height 34
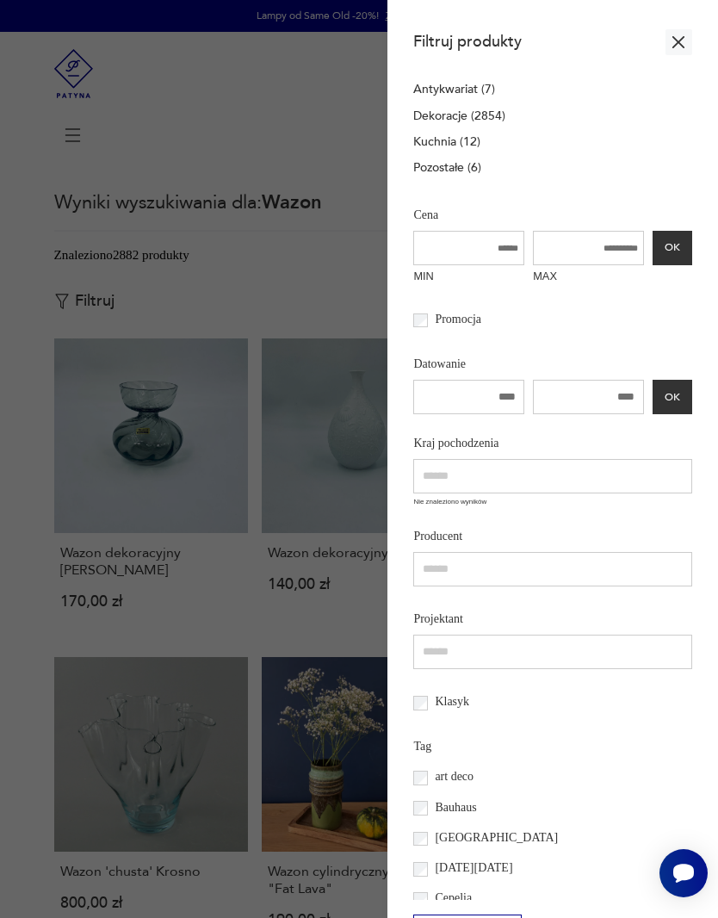
scroll to position [3, 0]
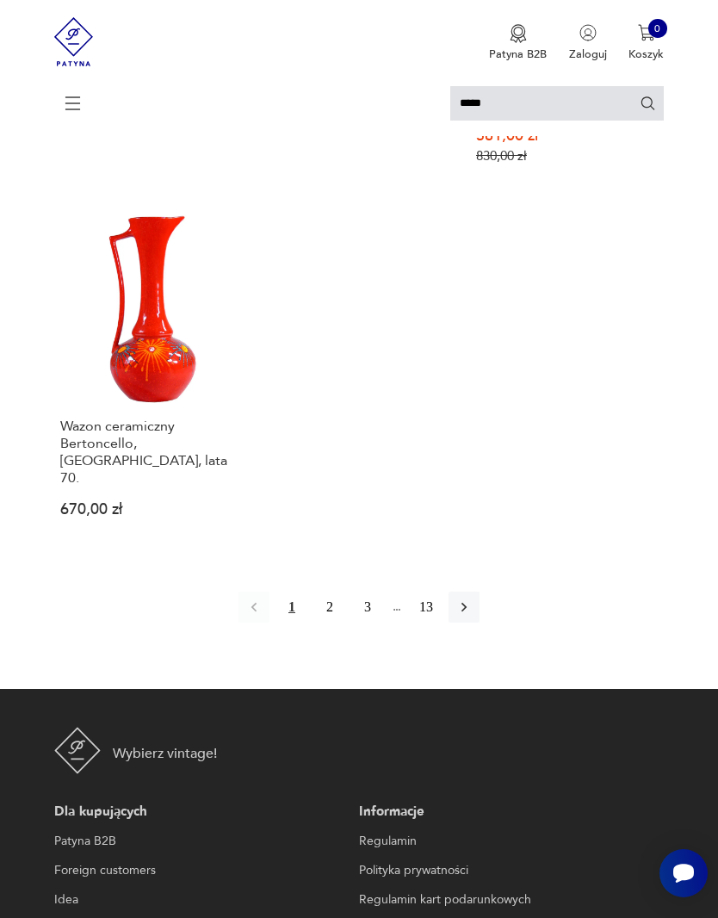
click at [473, 616] on icon "button" at bounding box center [463, 606] width 17 height 17
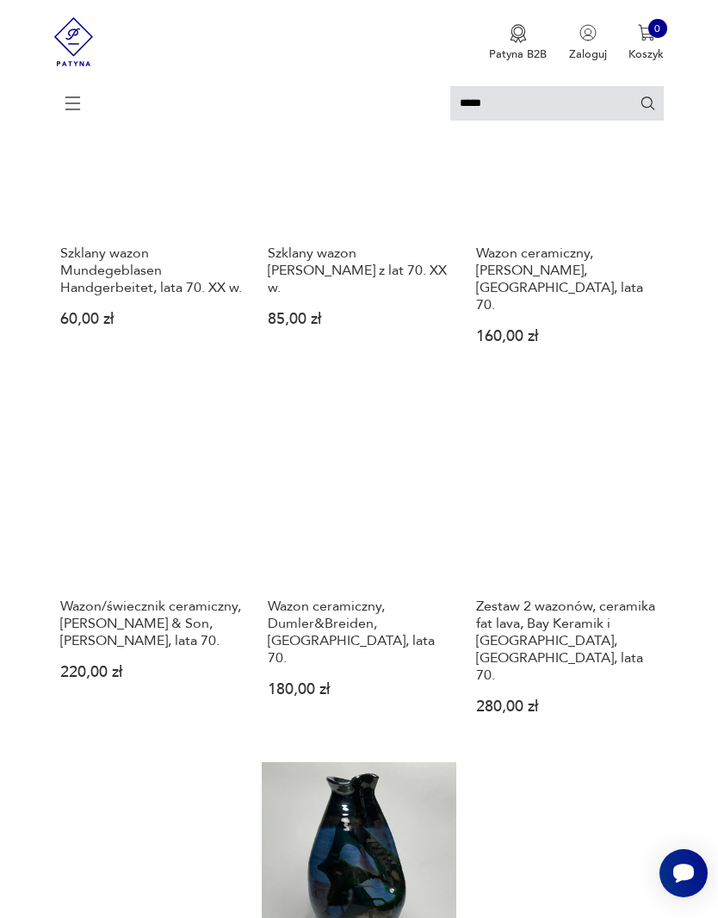
scroll to position [3, 0]
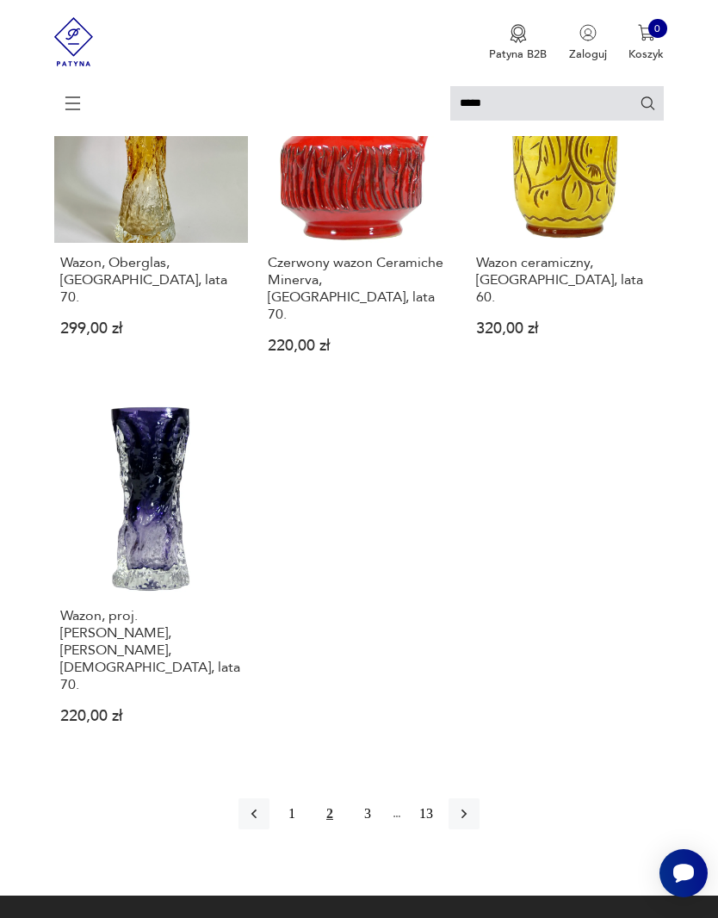
click at [480, 798] on button "button" at bounding box center [464, 813] width 31 height 31
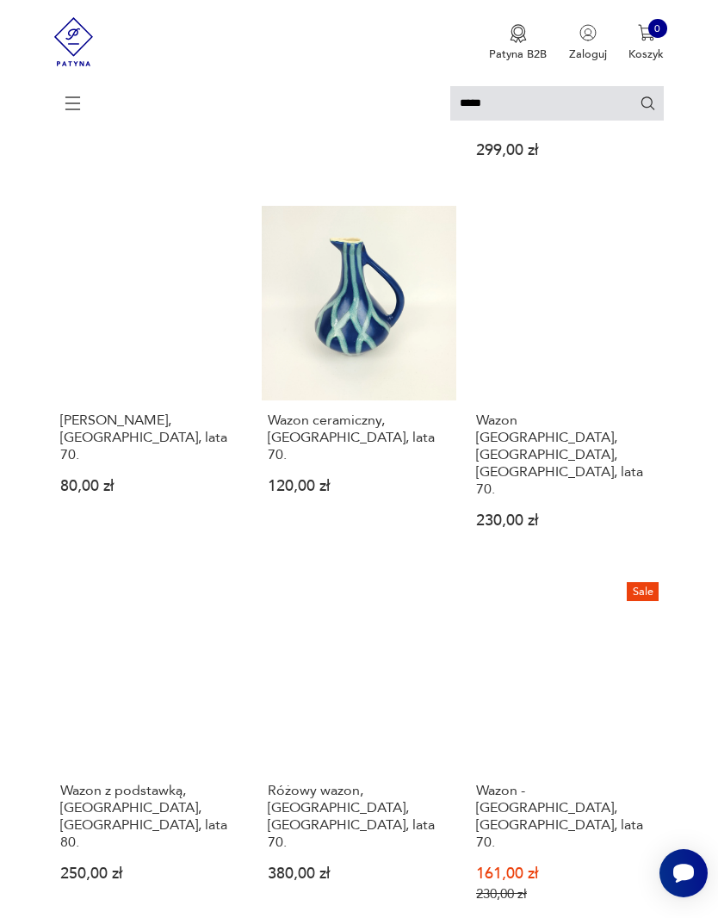
scroll to position [3, 0]
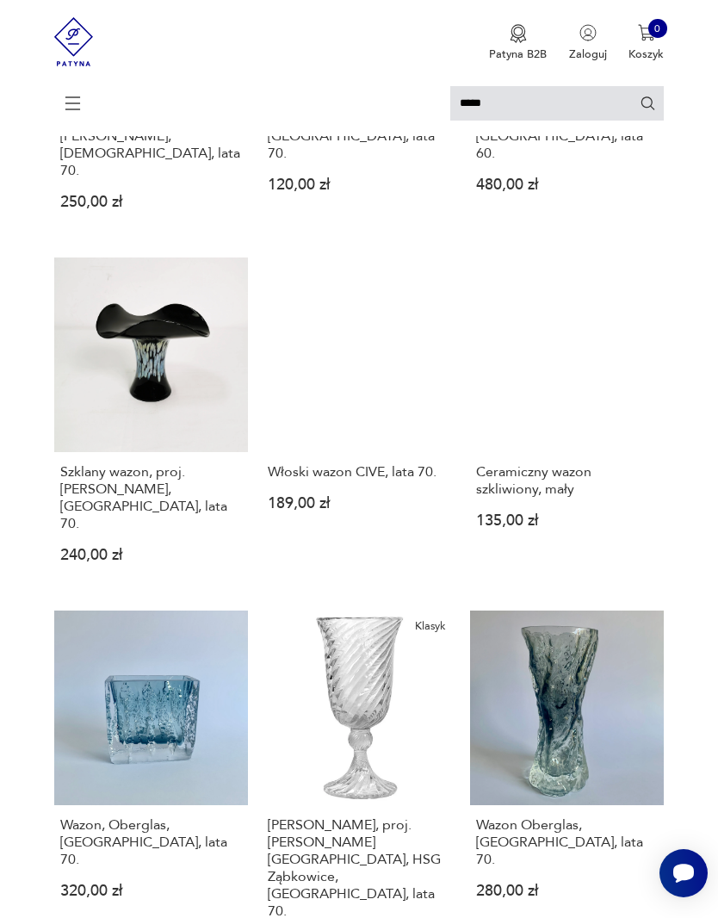
scroll to position [3, 0]
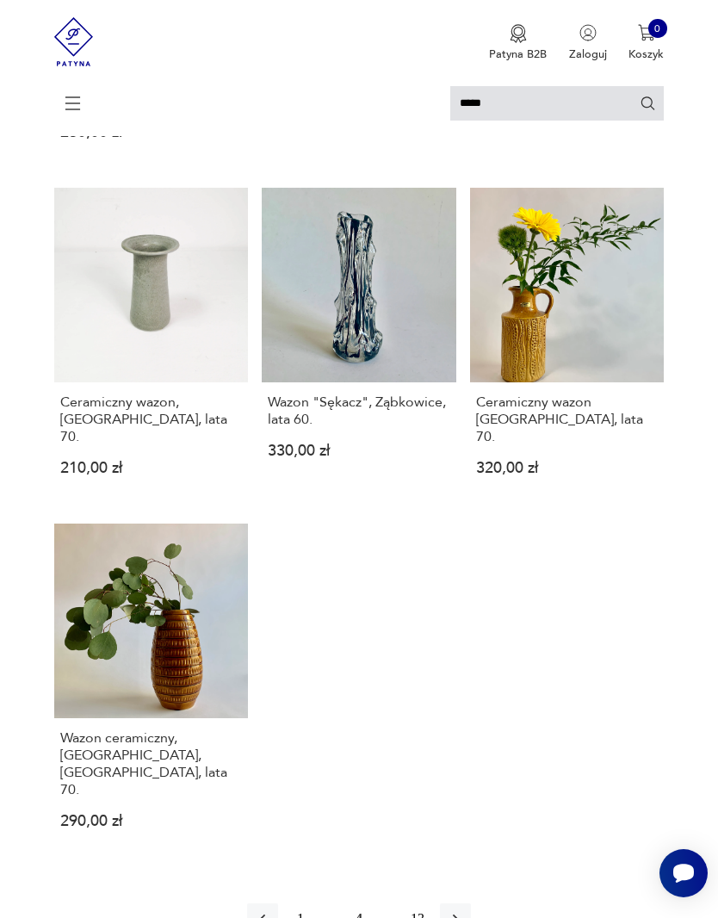
click at [471, 903] on button "button" at bounding box center [455, 918] width 31 height 31
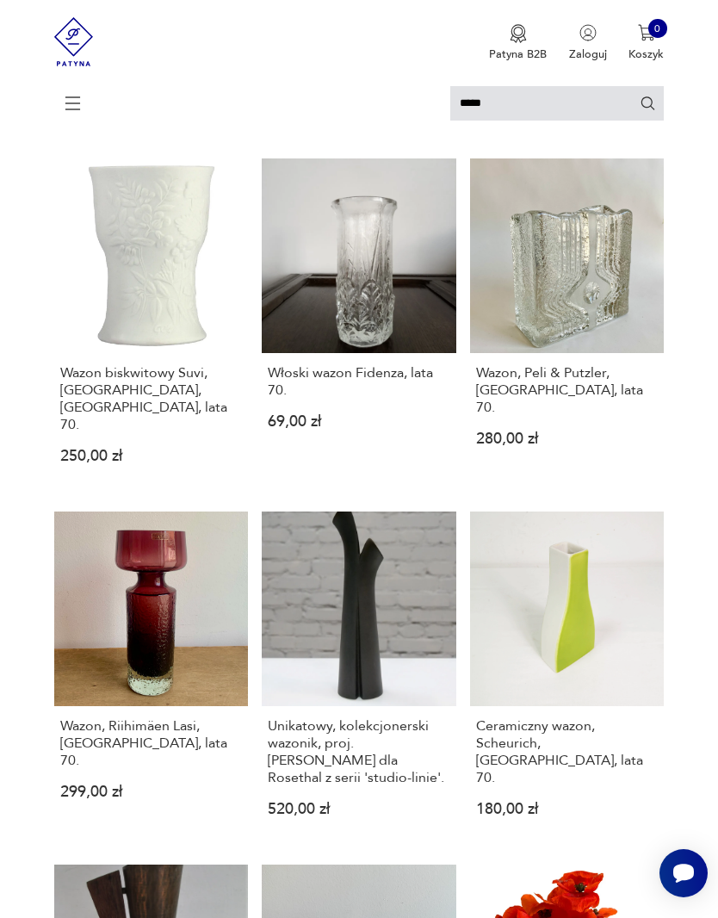
scroll to position [3, 0]
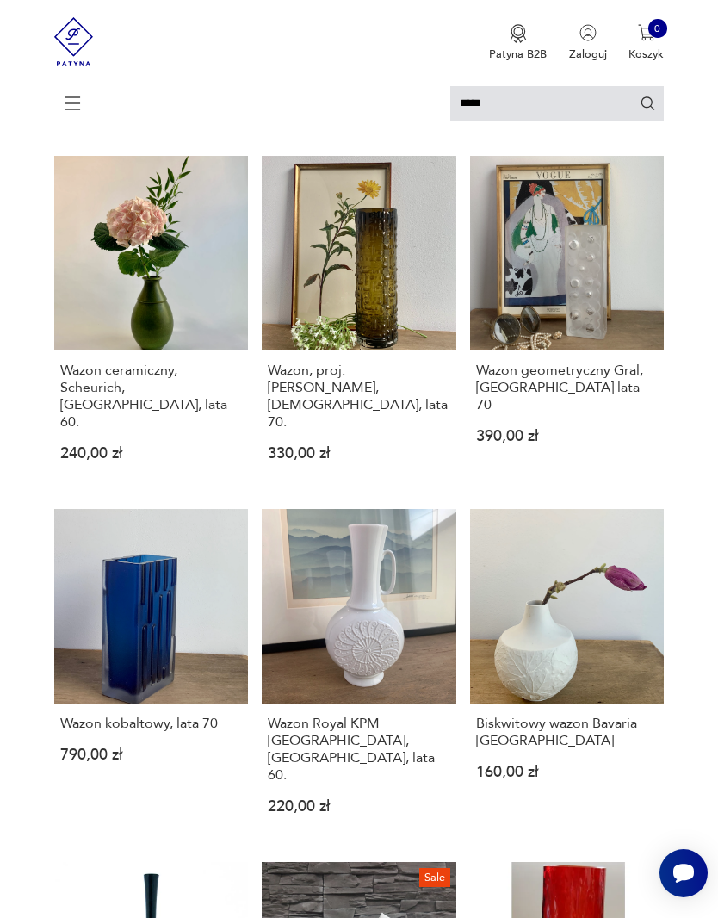
scroll to position [3, 0]
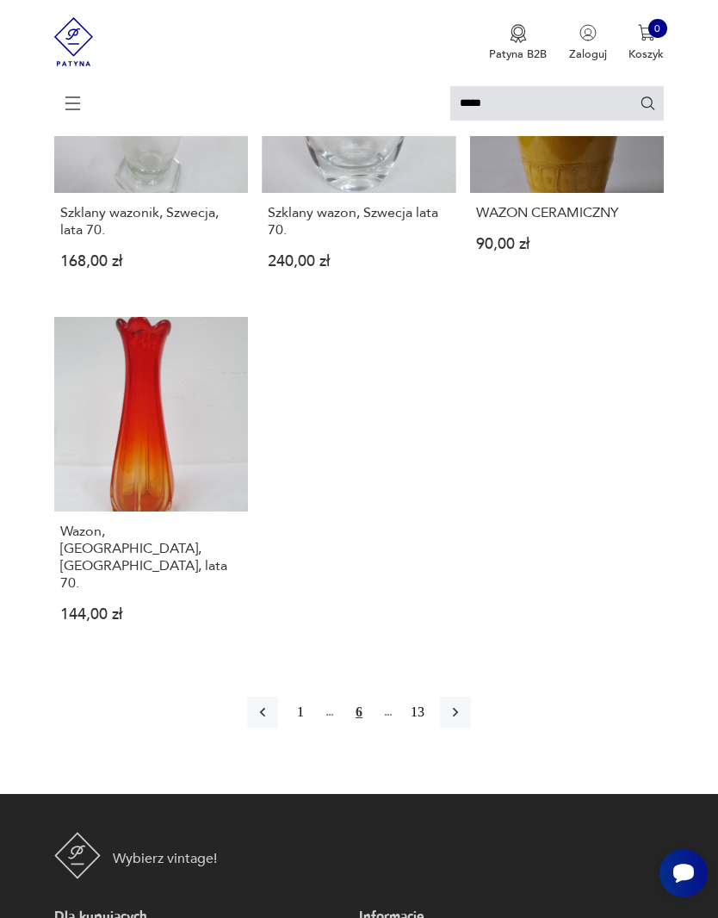
click at [464, 707] on icon "button" at bounding box center [455, 711] width 17 height 17
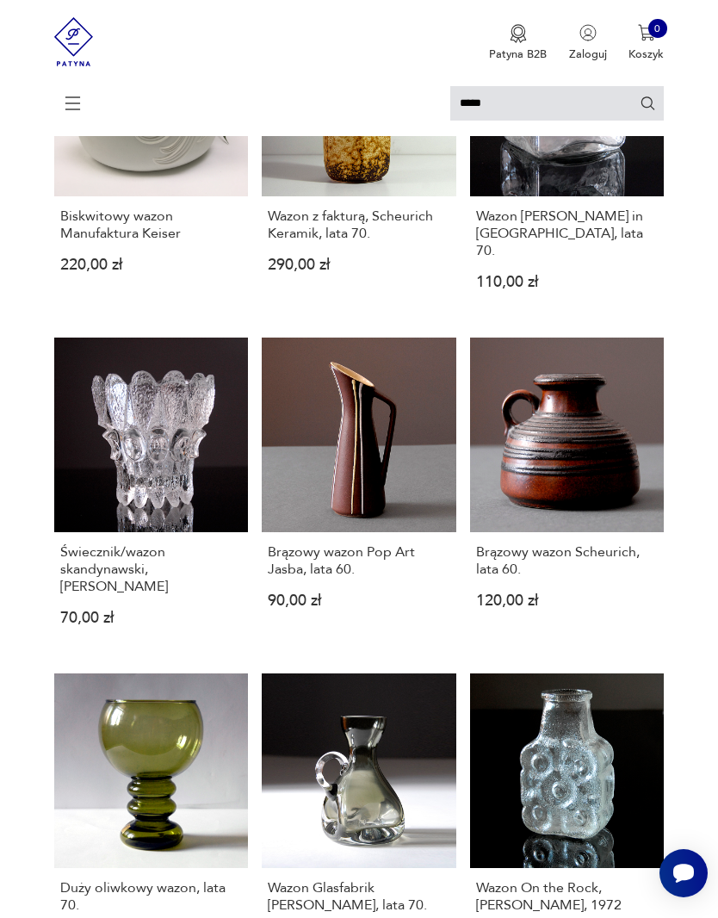
scroll to position [1080, 0]
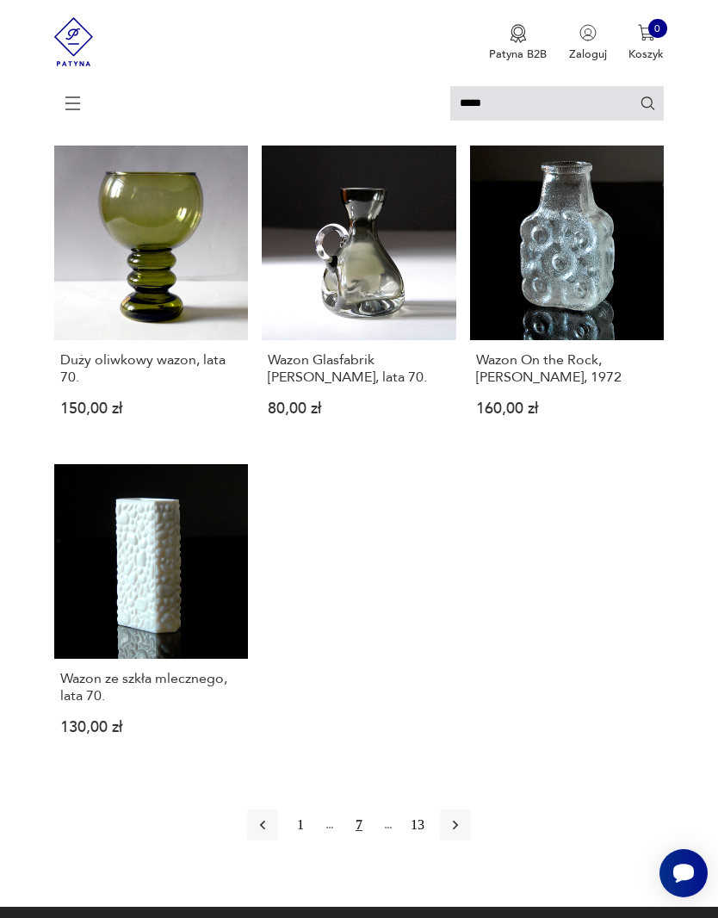
click at [464, 833] on icon "button" at bounding box center [455, 824] width 17 height 17
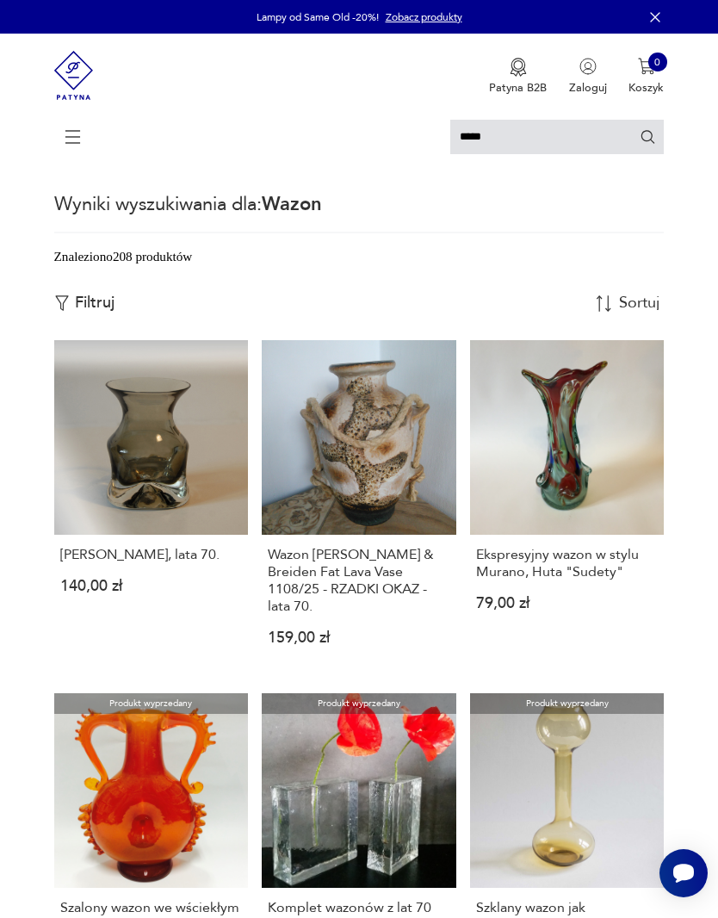
click at [478, 133] on input "*****" at bounding box center [557, 137] width 214 height 34
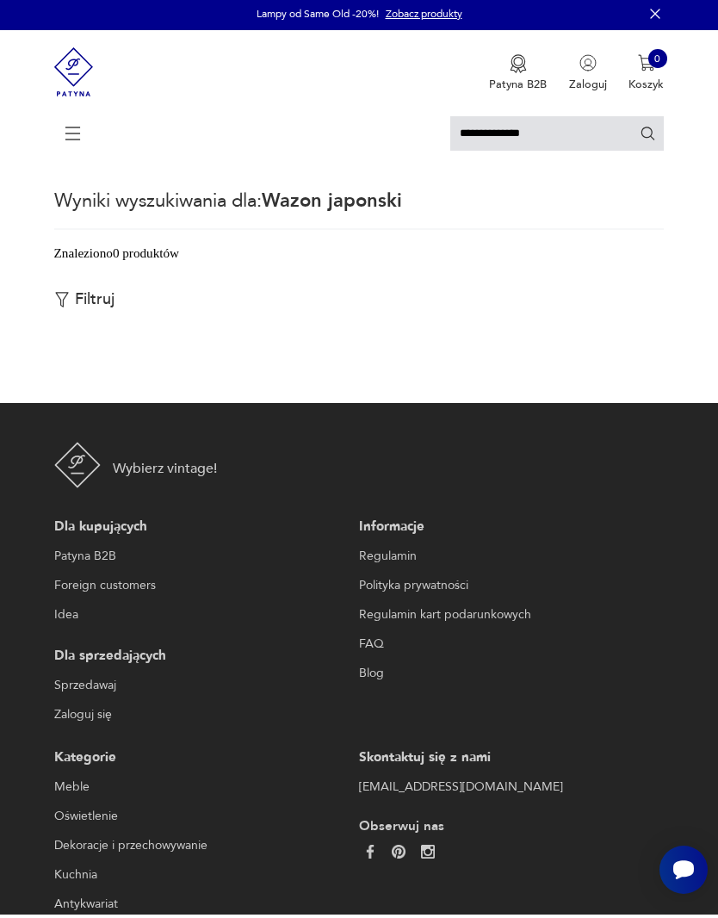
click at [453, 140] on input "**********" at bounding box center [557, 137] width 214 height 34
type input "********"
click at [497, 134] on input "********" at bounding box center [557, 137] width 214 height 34
click at [496, 134] on input "********" at bounding box center [557, 137] width 214 height 34
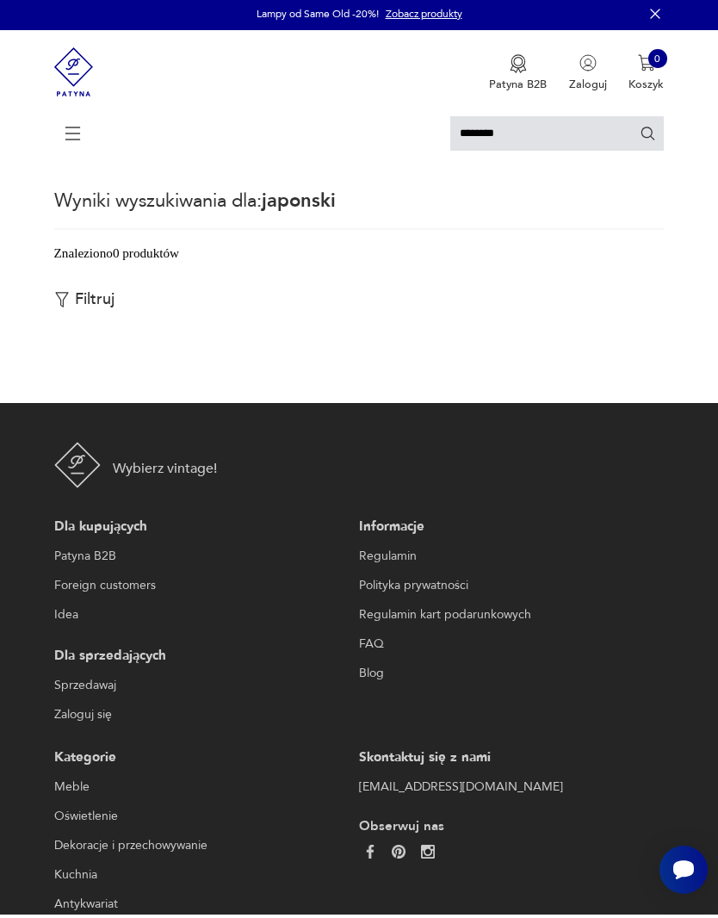
click at [504, 136] on input "********" at bounding box center [557, 137] width 214 height 34
type input "*****"
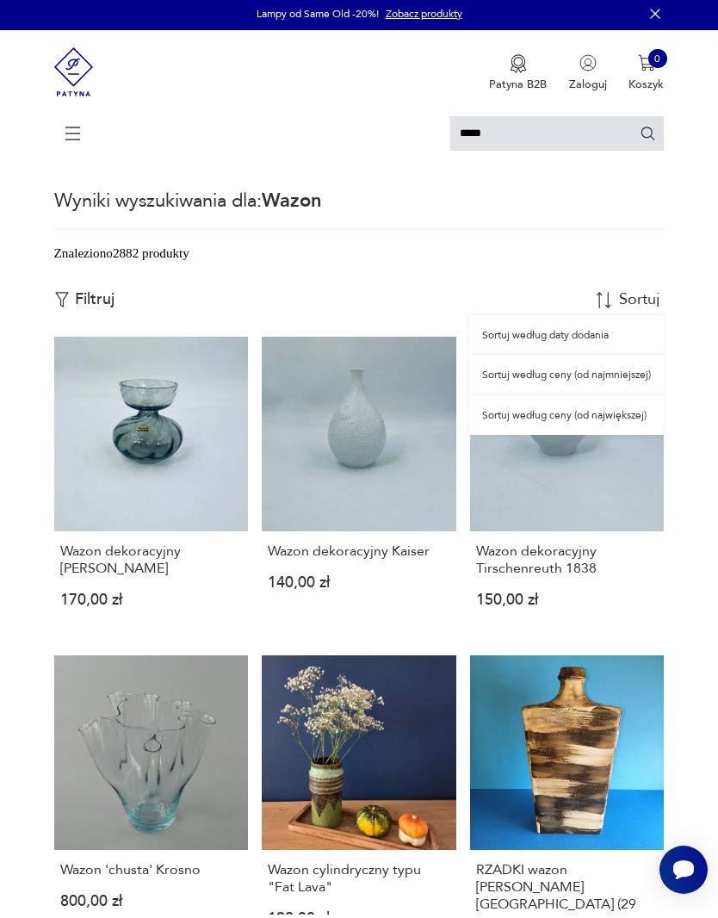
scroll to position [3, 0]
click at [634, 288] on div "Znaleziono 2882 produkty Filtruj Sortuj według daty dodania option Sortuj wedłu…" at bounding box center [359, 291] width 610 height 94
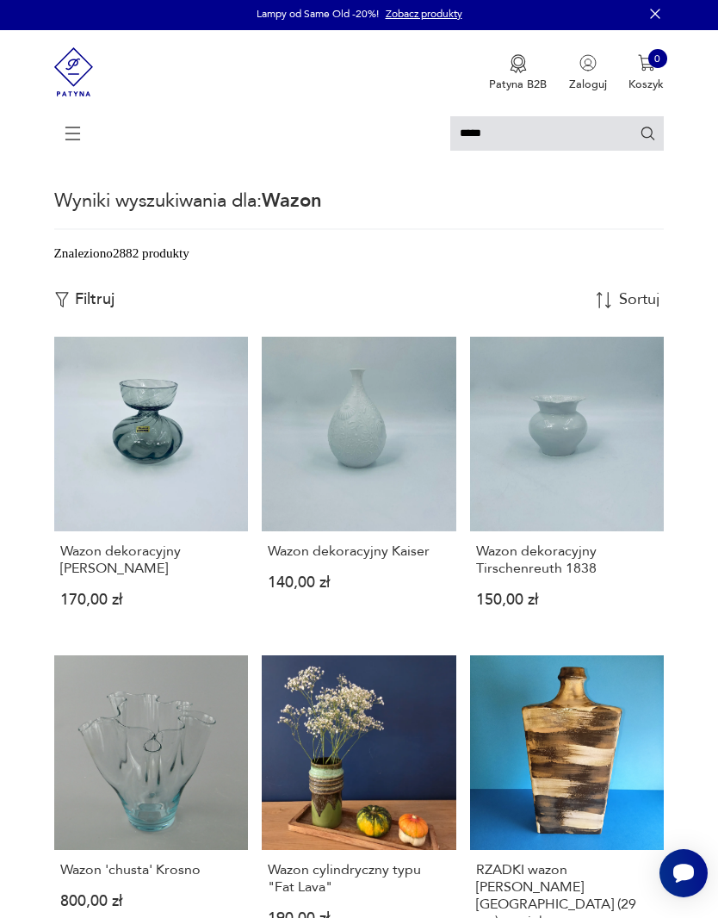
scroll to position [6, 0]
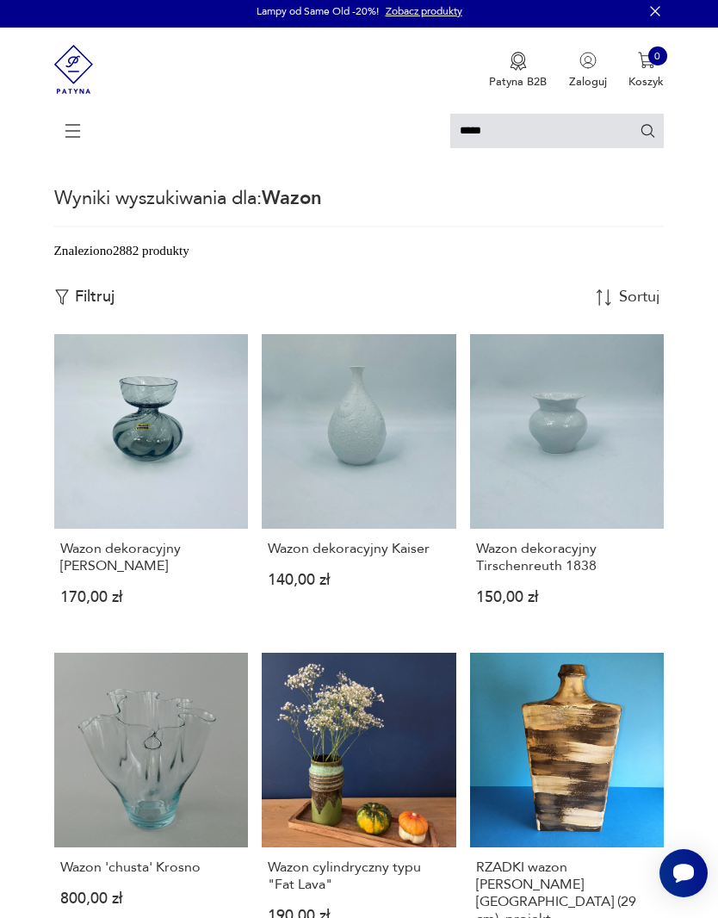
click at [114, 306] on p "Filtruj" at bounding box center [95, 297] width 40 height 19
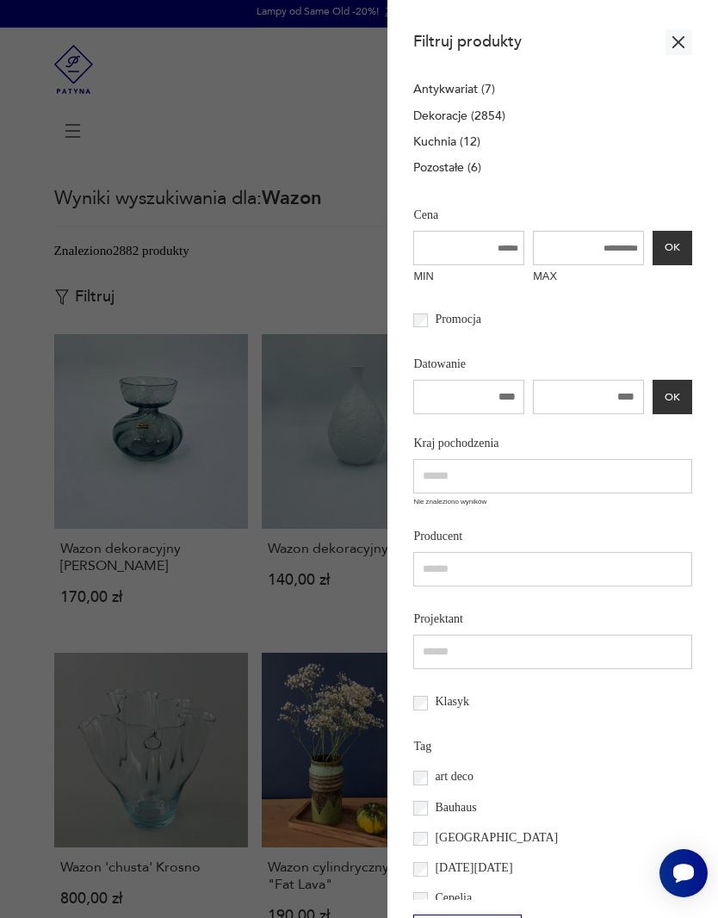
click at [649, 493] on input "text" at bounding box center [552, 476] width 278 height 34
type input "*"
click at [678, 90] on div "Antykwariat (7) Dekoracje (2854) Kuchnia (12) Pozostałe (6)" at bounding box center [552, 140] width 278 height 120
click at [678, 89] on section "Filtruj produkty Antykwariat (7) Dekoracje (2854) Kuchnia (12) Pozostałe (6) Fi…" at bounding box center [552, 459] width 331 height 918
click at [672, 47] on icon "button" at bounding box center [678, 42] width 12 height 12
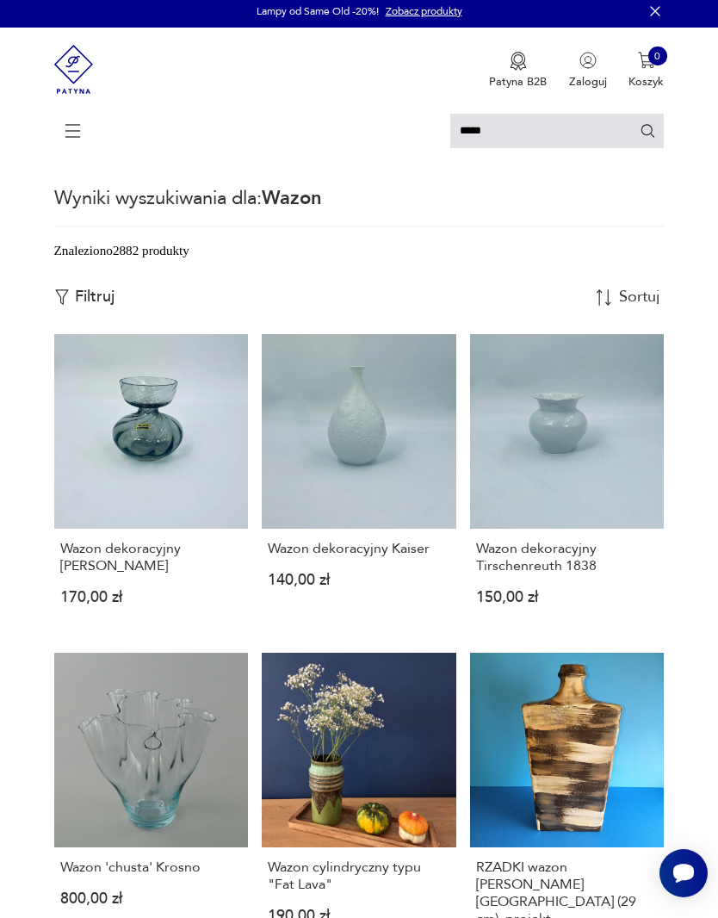
click at [68, 65] on img at bounding box center [74, 70] width 40 height 84
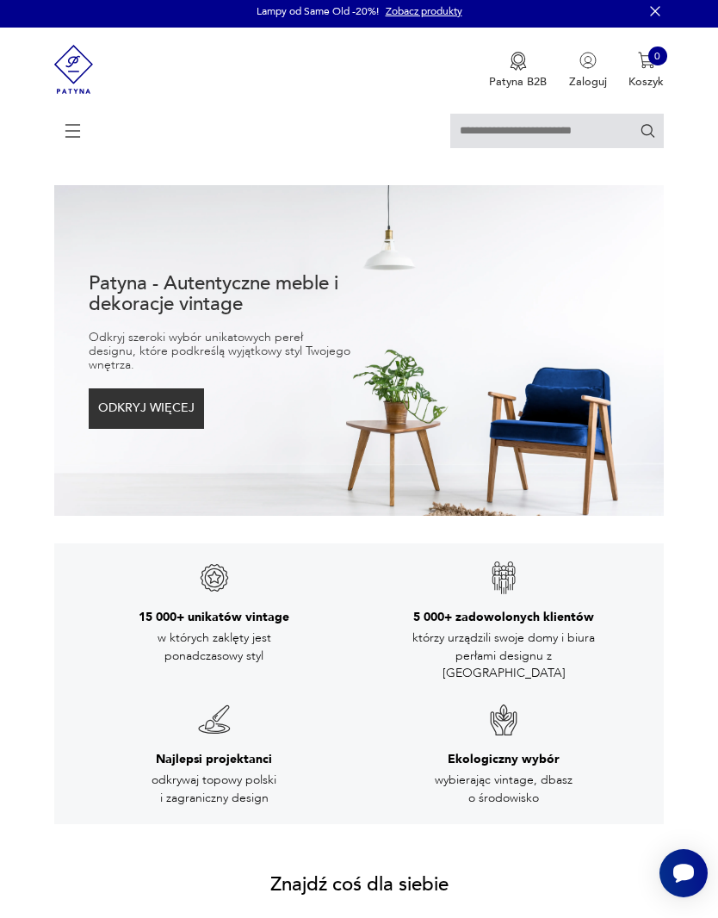
click at [591, 137] on input "text" at bounding box center [557, 131] width 214 height 34
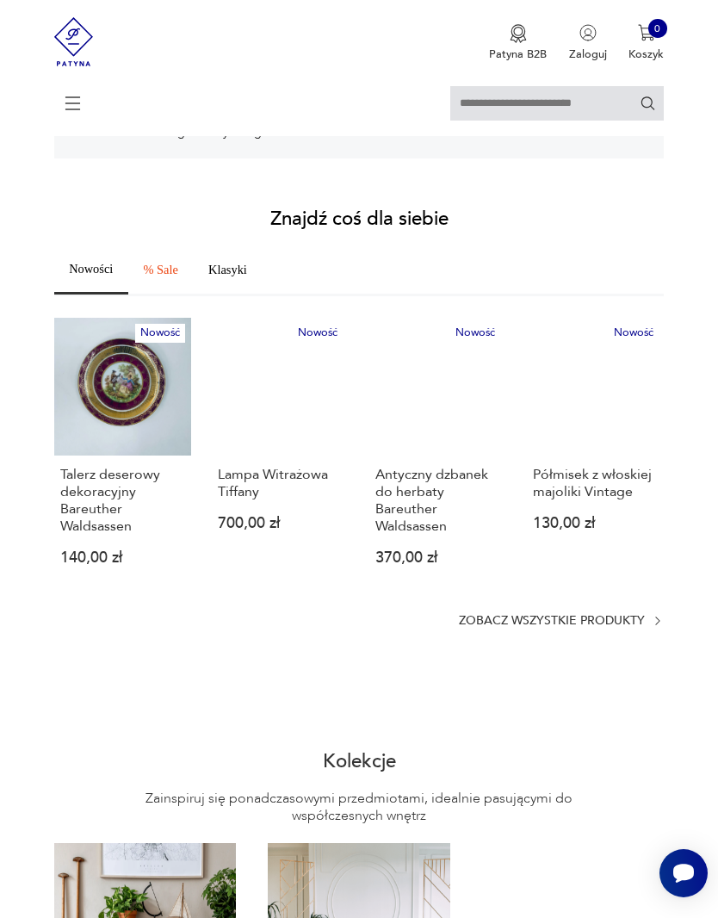
scroll to position [672, 0]
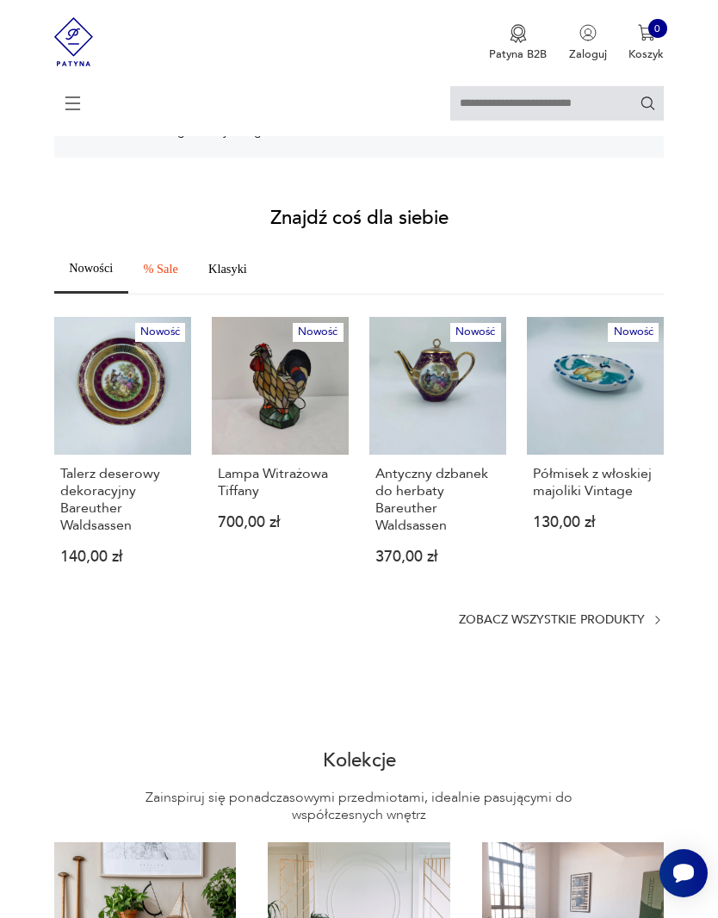
click at [178, 275] on span "% Sale" at bounding box center [161, 269] width 34 height 12
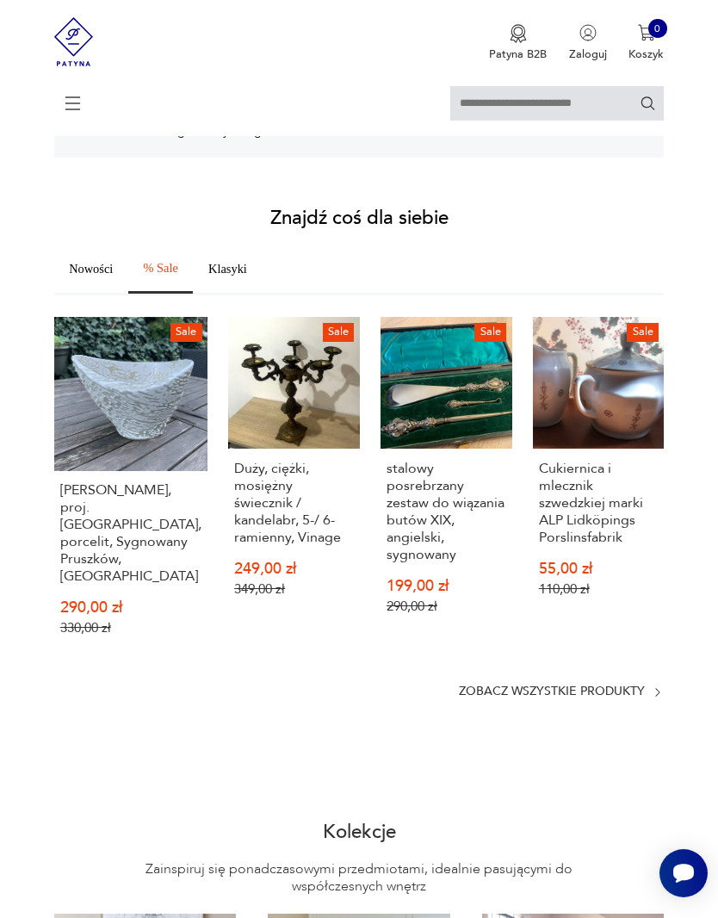
click at [247, 275] on span "Klasyki" at bounding box center [227, 269] width 39 height 12
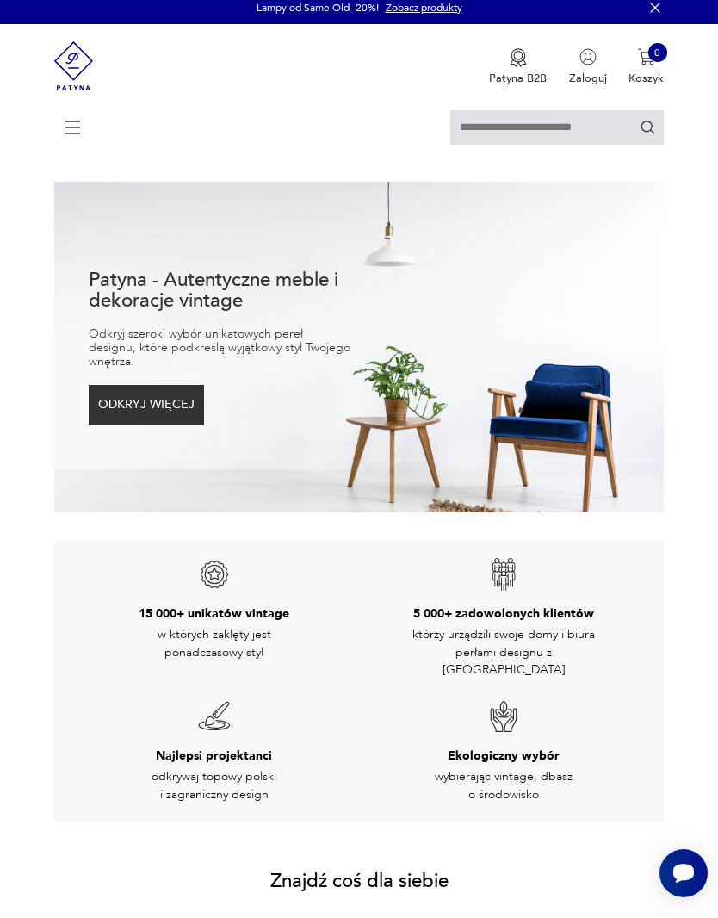
scroll to position [0, 0]
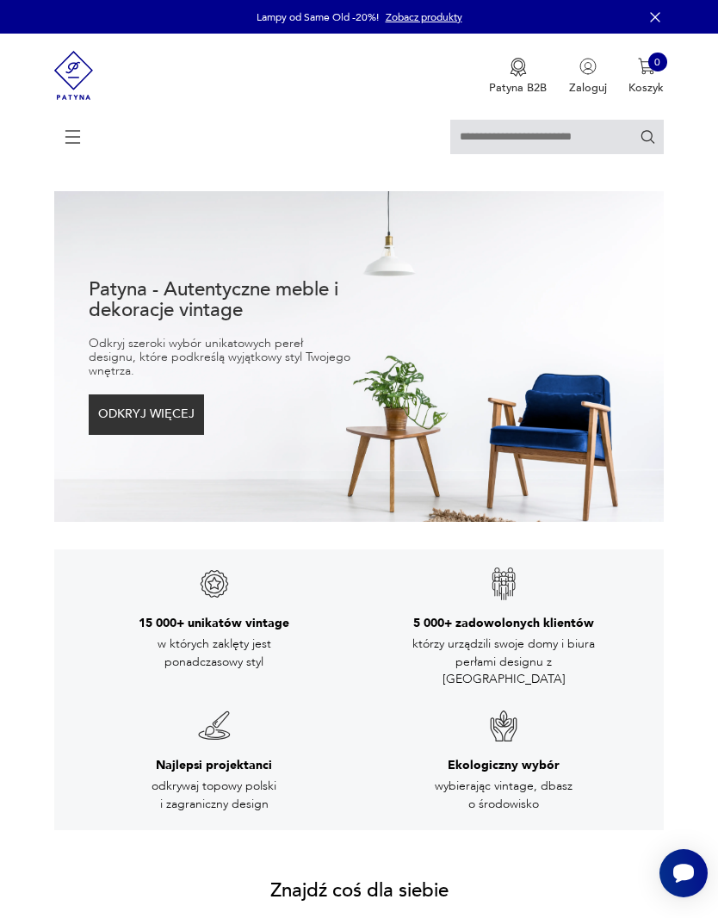
click at [573, 134] on input "text" at bounding box center [557, 137] width 214 height 34
click at [523, 146] on input "text" at bounding box center [557, 137] width 214 height 34
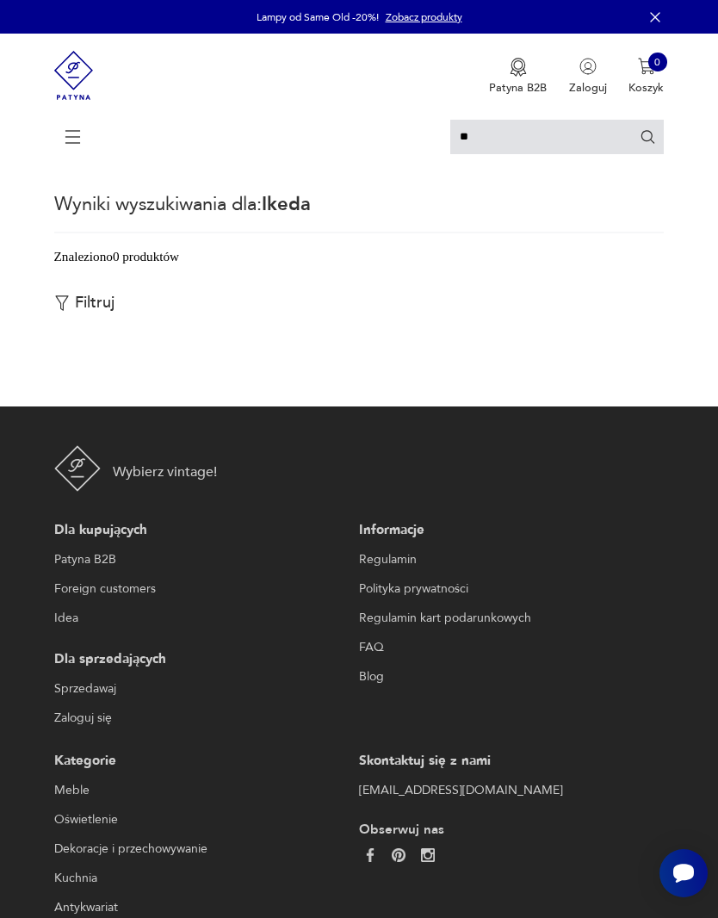
type input "*"
click at [83, 139] on icon at bounding box center [73, 137] width 60 height 60
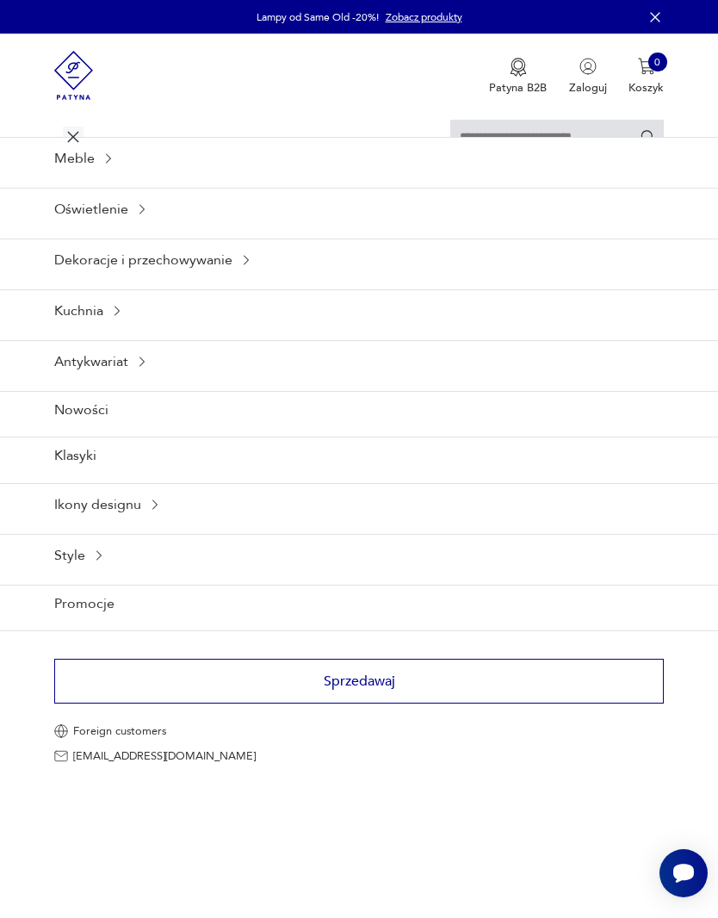
click at [509, 150] on div "Meble" at bounding box center [359, 158] width 718 height 42
click at [554, 137] on input "text" at bounding box center [557, 137] width 214 height 34
click at [69, 142] on icon at bounding box center [73, 137] width 60 height 60
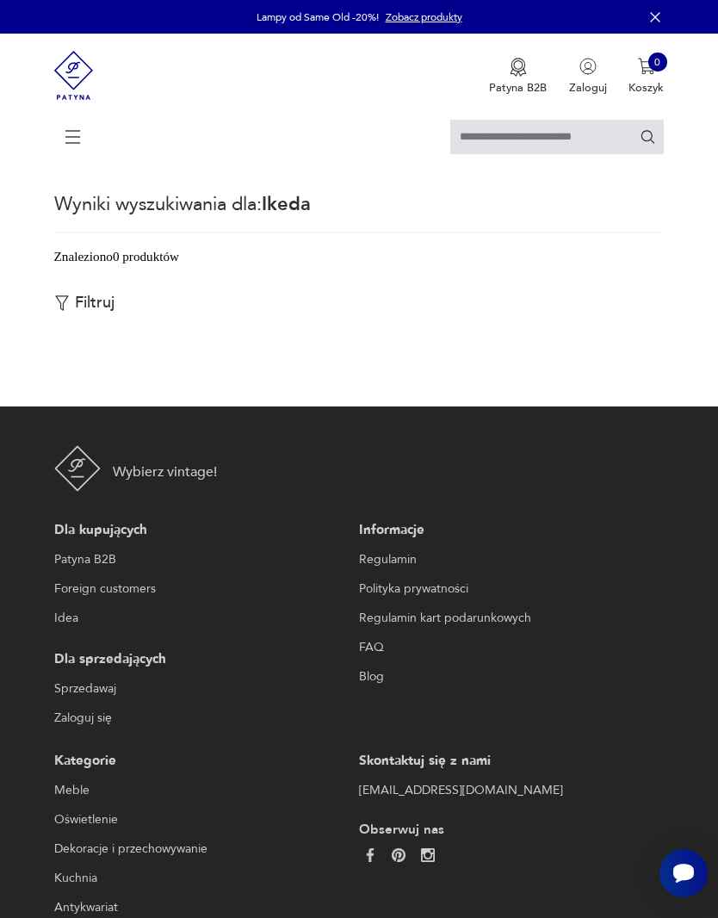
click at [529, 140] on input "text" at bounding box center [557, 137] width 214 height 34
type input "*"
type input "****"
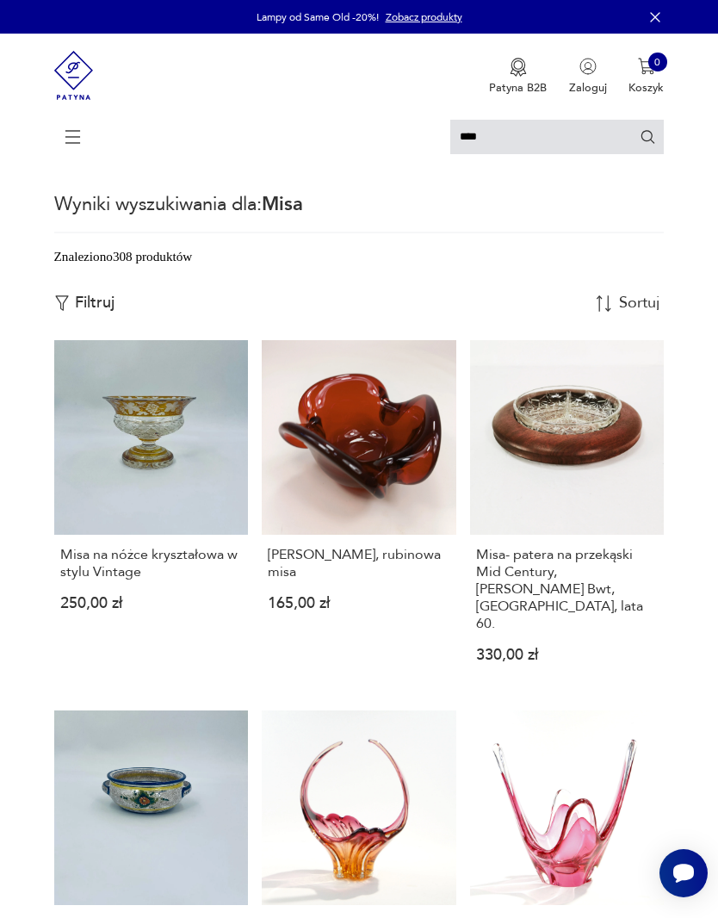
click at [94, 313] on p "Filtruj" at bounding box center [95, 303] width 40 height 19
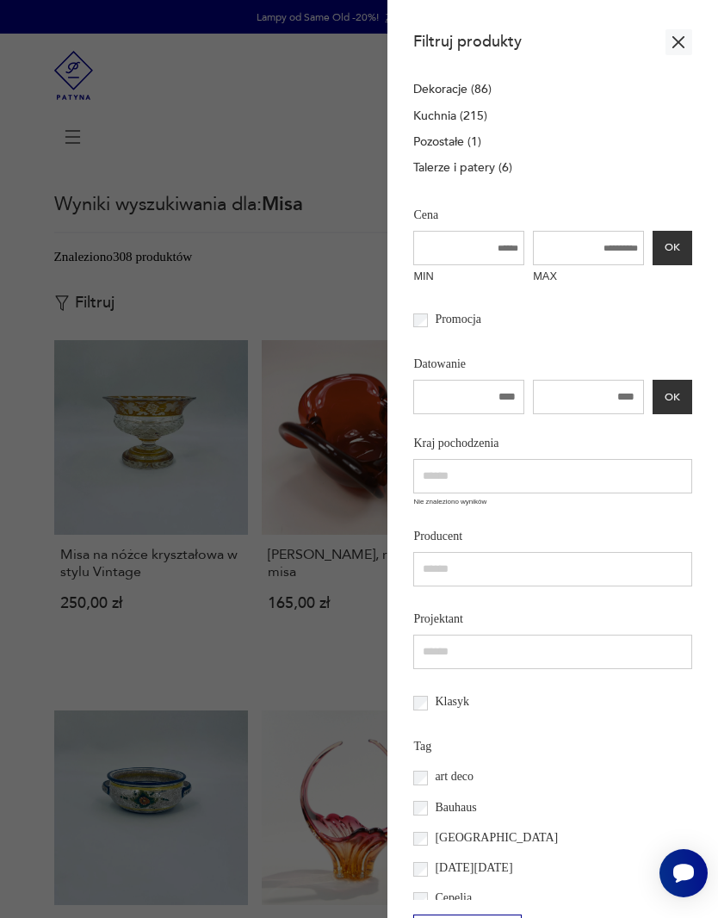
click at [678, 48] on icon "button" at bounding box center [678, 42] width 12 height 12
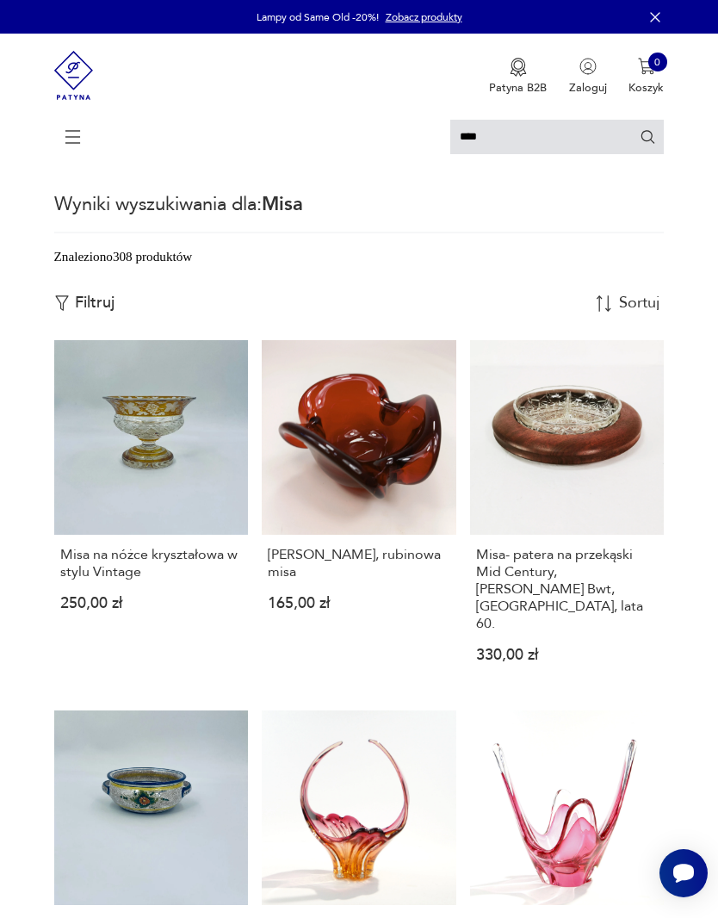
click at [75, 146] on icon at bounding box center [73, 137] width 60 height 60
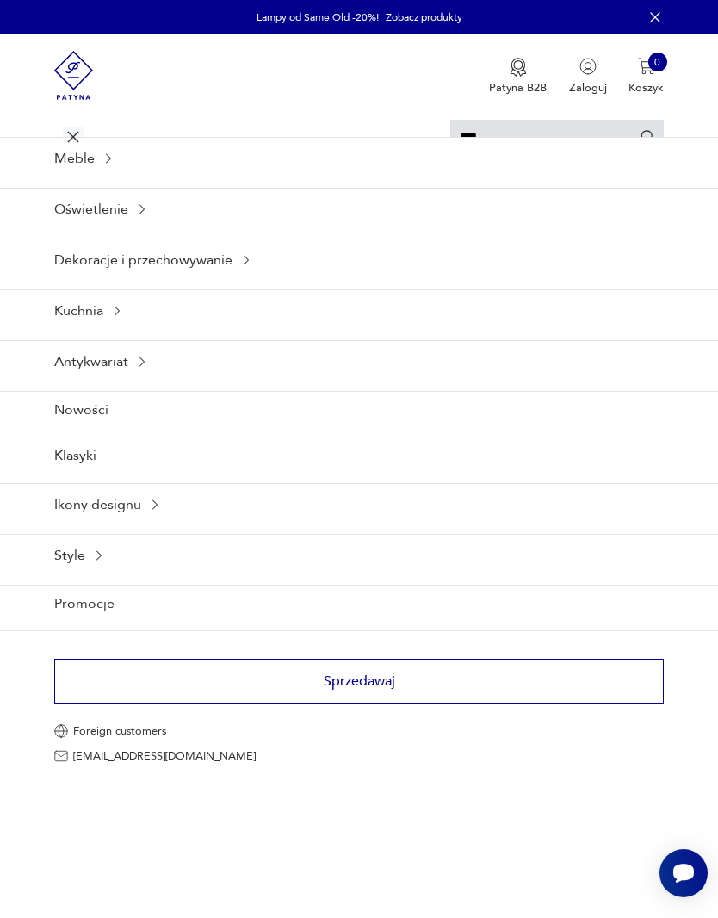
click at [192, 281] on div "Dekoracje i przechowywanie" at bounding box center [359, 259] width 718 height 42
click at [215, 281] on div "Dekoracje i przechowywanie" at bounding box center [359, 259] width 718 height 42
click at [74, 146] on icon at bounding box center [73, 137] width 60 height 60
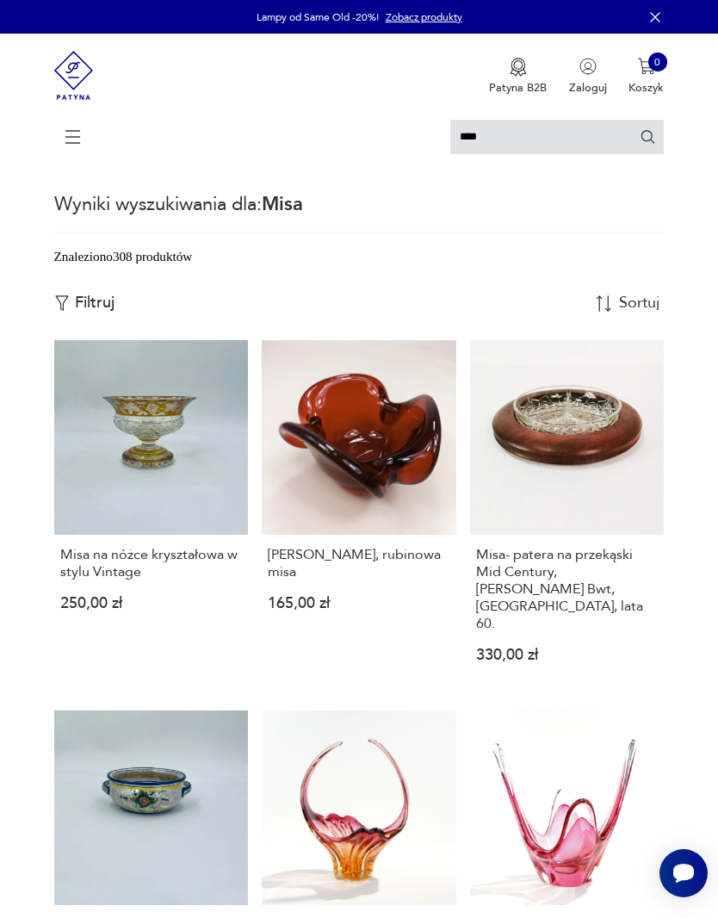
click at [77, 149] on icon at bounding box center [73, 137] width 60 height 60
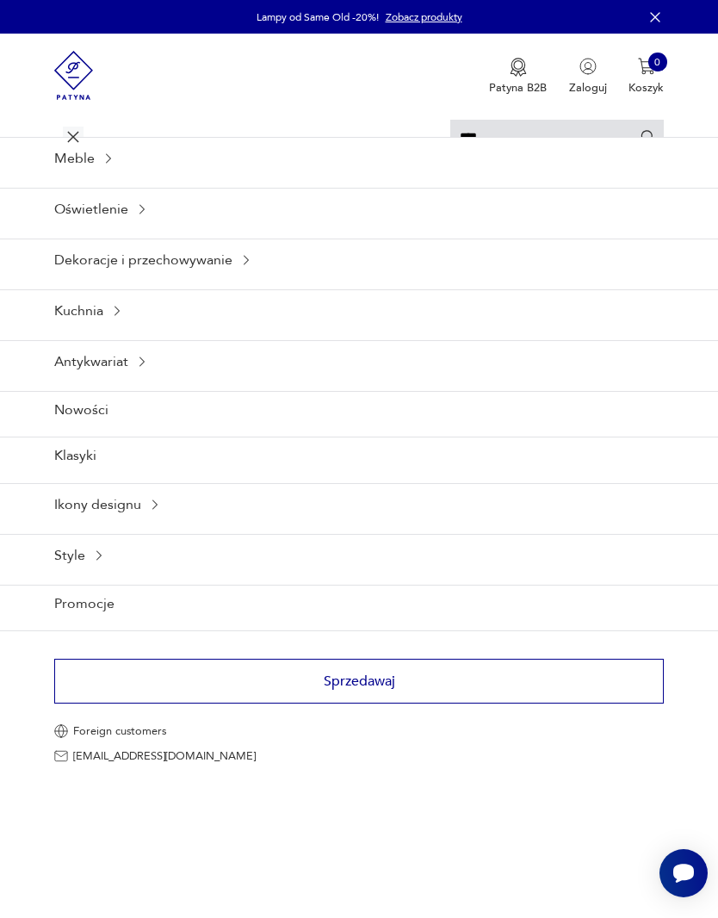
click at [203, 281] on div "Dekoracje i przechowywanie" at bounding box center [359, 259] width 718 height 42
click at [231, 281] on div "Dekoracje i przechowywanie" at bounding box center [359, 259] width 718 height 42
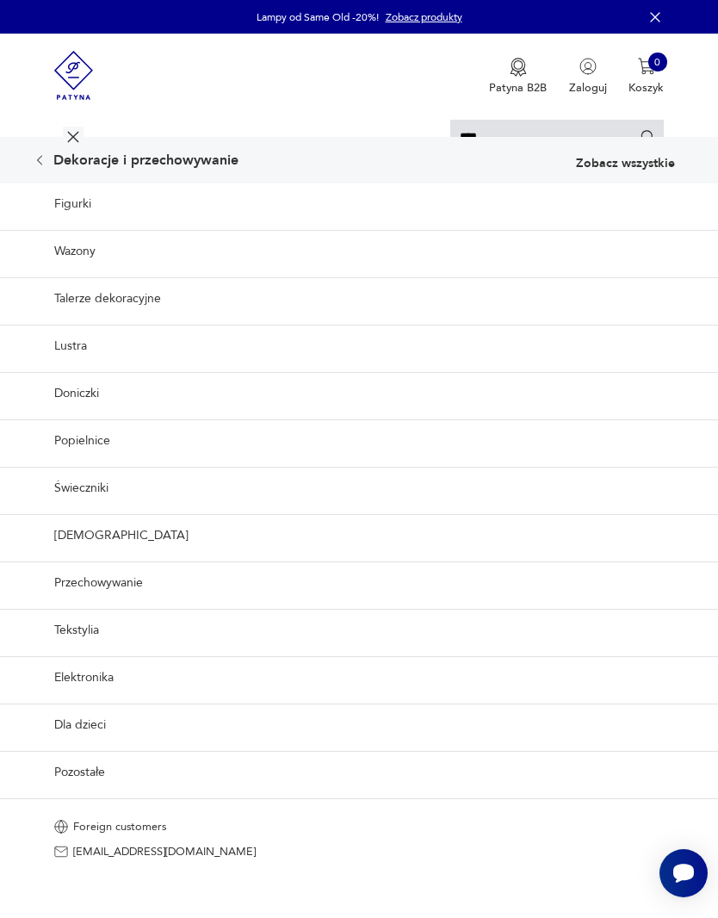
click at [230, 272] on link "Wazony" at bounding box center [359, 251] width 718 height 42
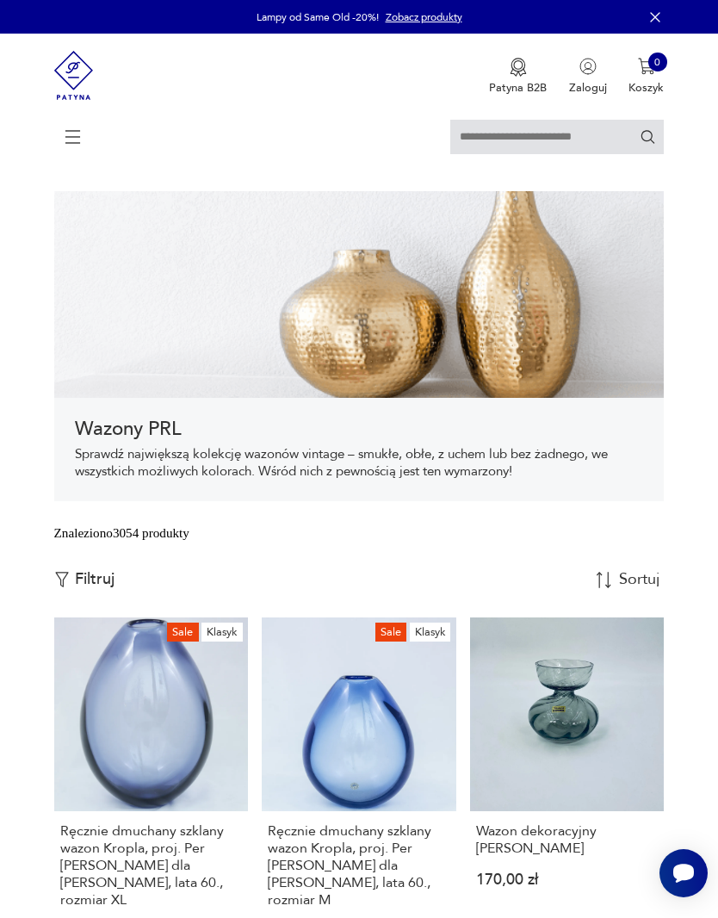
click at [105, 589] on p "Filtruj" at bounding box center [95, 579] width 40 height 19
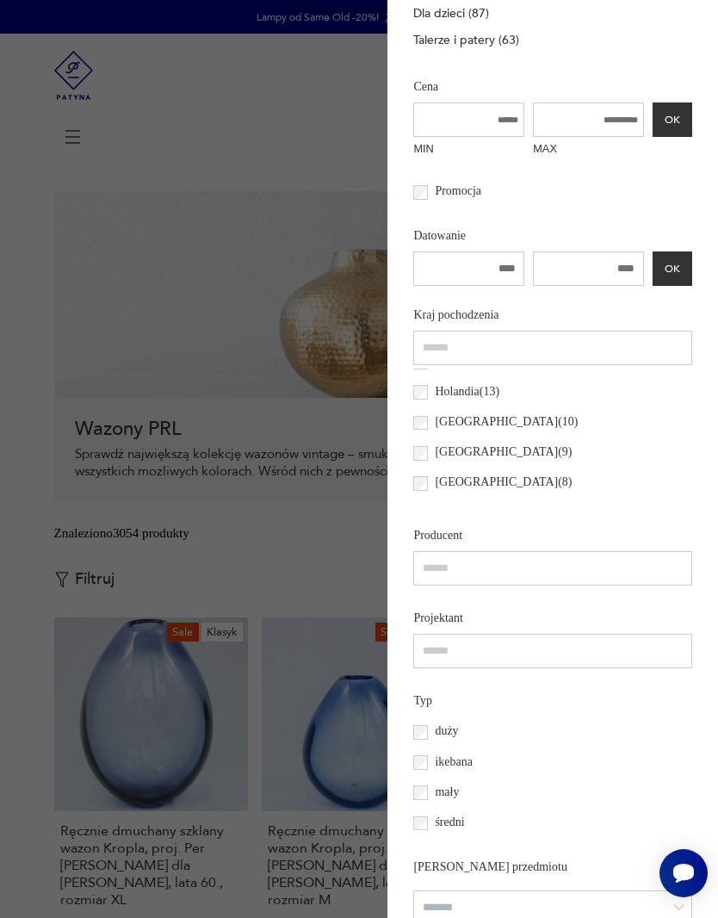
scroll to position [324, 0]
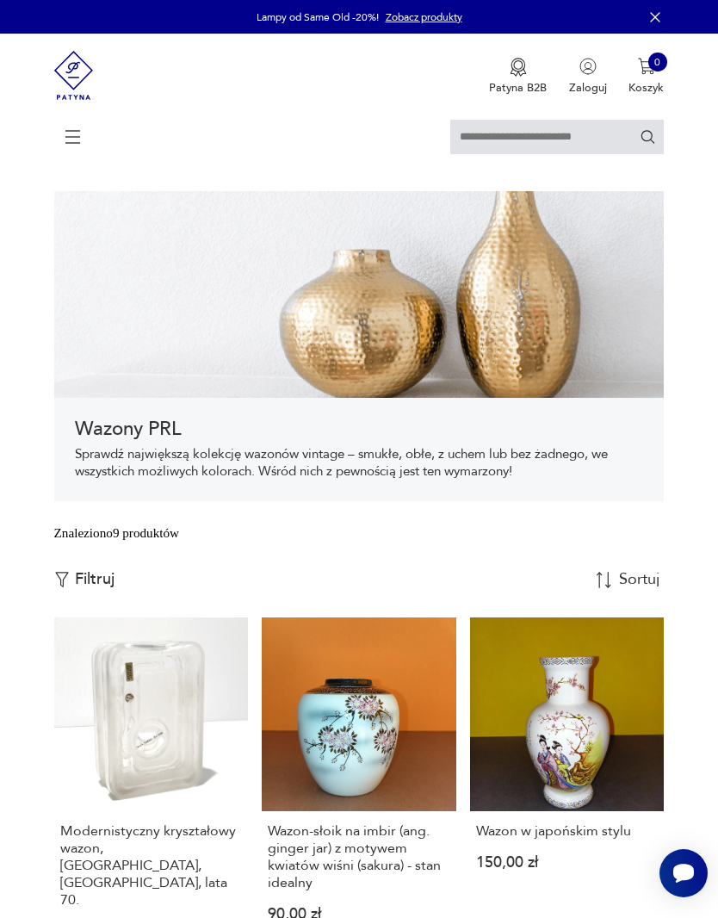
click at [526, 151] on input "text" at bounding box center [557, 137] width 214 height 34
click at [526, 150] on input "text" at bounding box center [557, 137] width 214 height 34
type input "*"
click at [659, 21] on icon "button" at bounding box center [655, 16] width 9 height 9
